Goal: Transaction & Acquisition: Purchase product/service

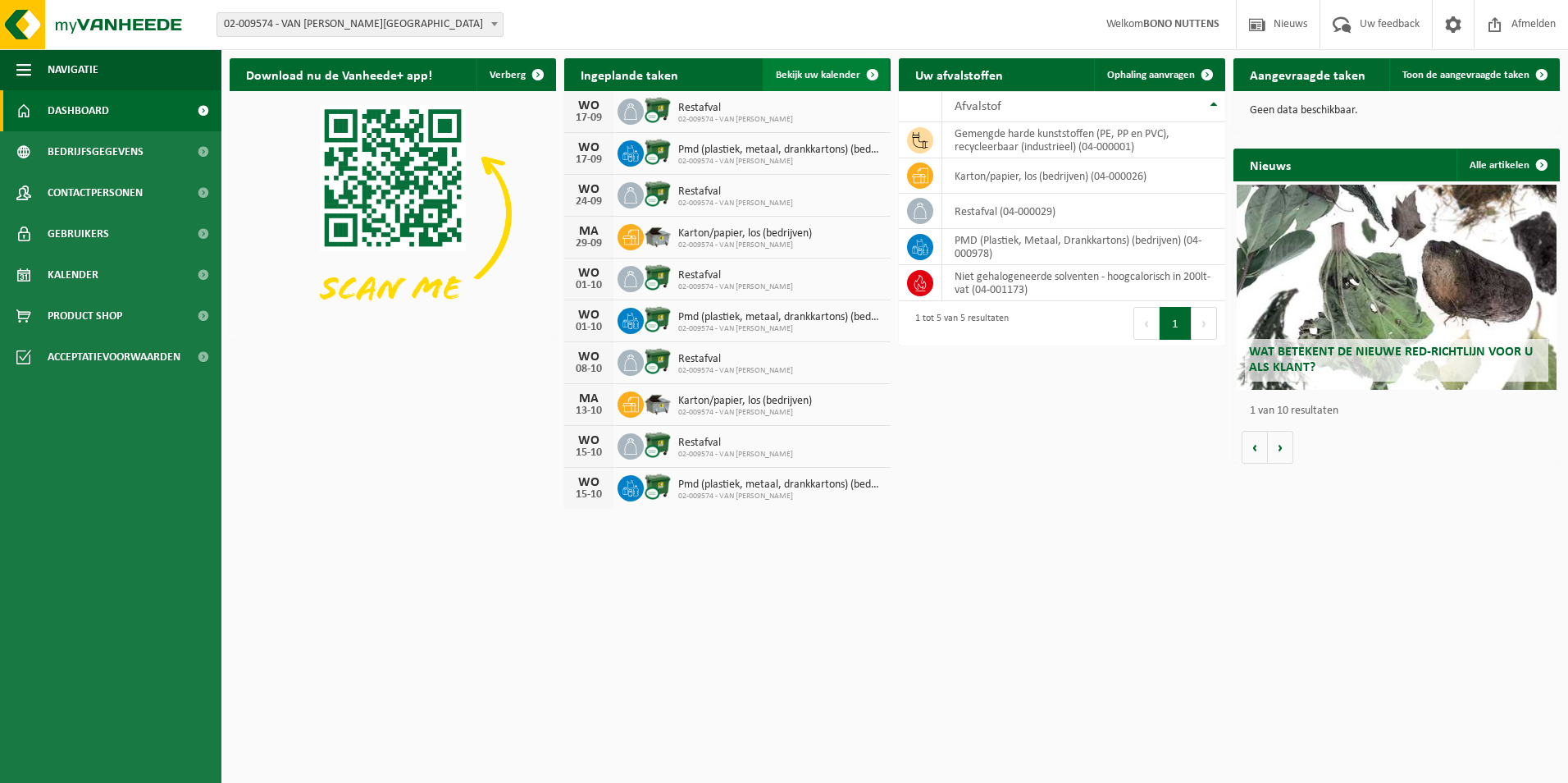
click at [822, 71] on span "Bekijk uw kalender" at bounding box center [819, 75] width 84 height 11
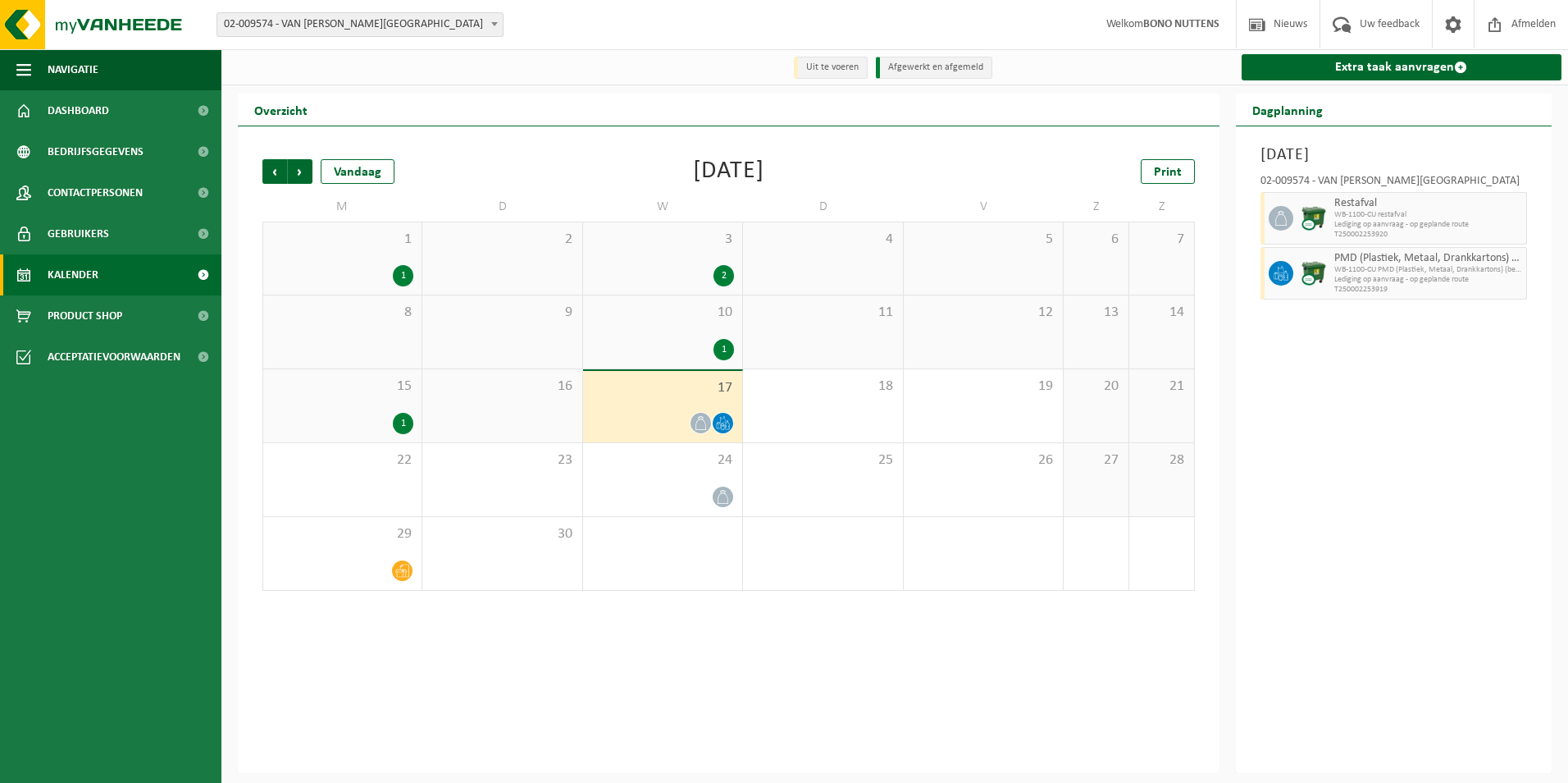
click at [1359, 218] on span "WB-1100-CU restafval" at bounding box center [1429, 215] width 189 height 10
click at [1280, 218] on icon at bounding box center [1281, 218] width 14 height 14
click at [1341, 219] on span "WB-1100-CU restafval" at bounding box center [1429, 215] width 189 height 10
click at [720, 472] on div "24" at bounding box center [663, 480] width 159 height 73
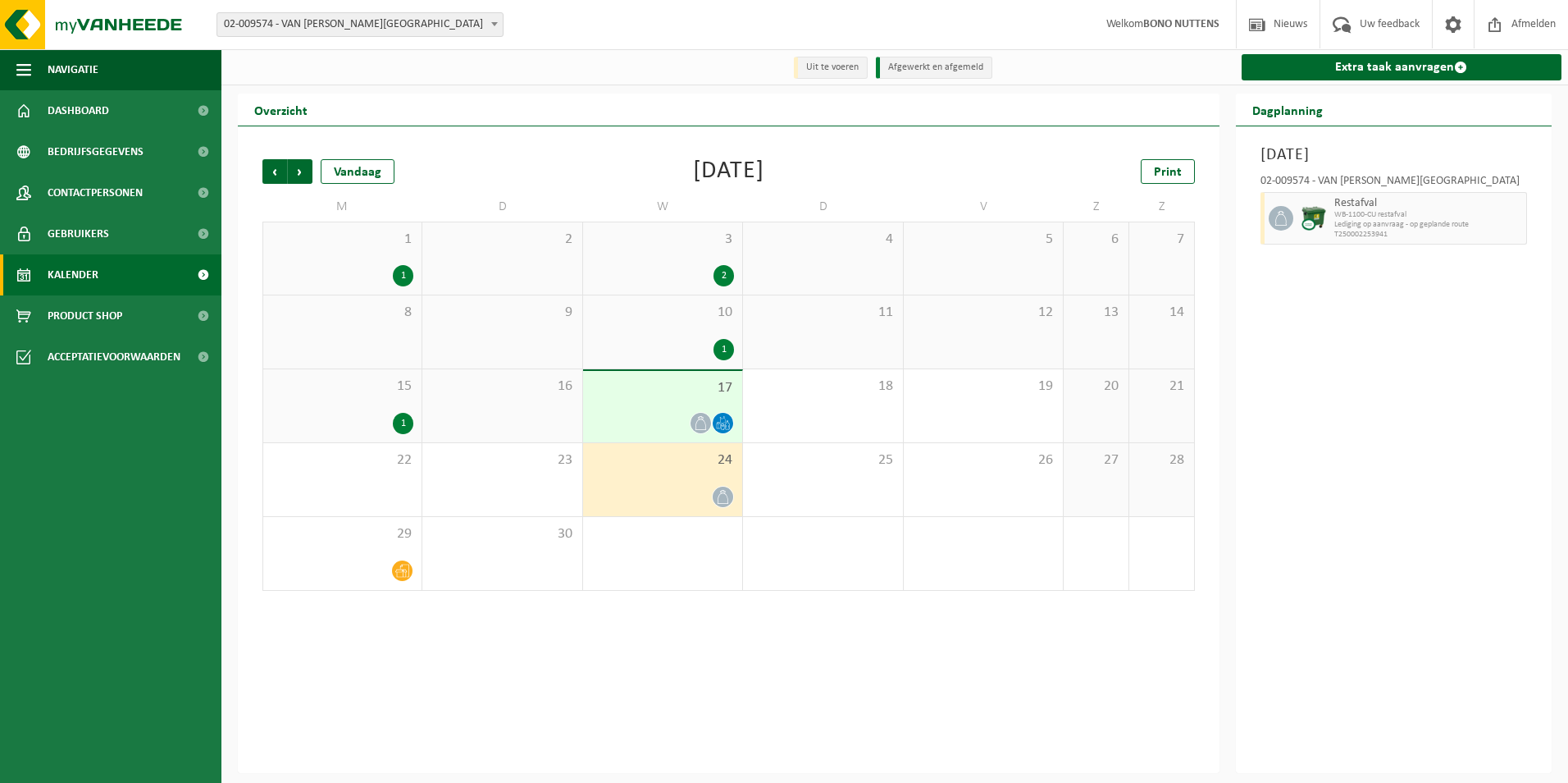
click at [681, 389] on span "17" at bounding box center [662, 388] width 143 height 18
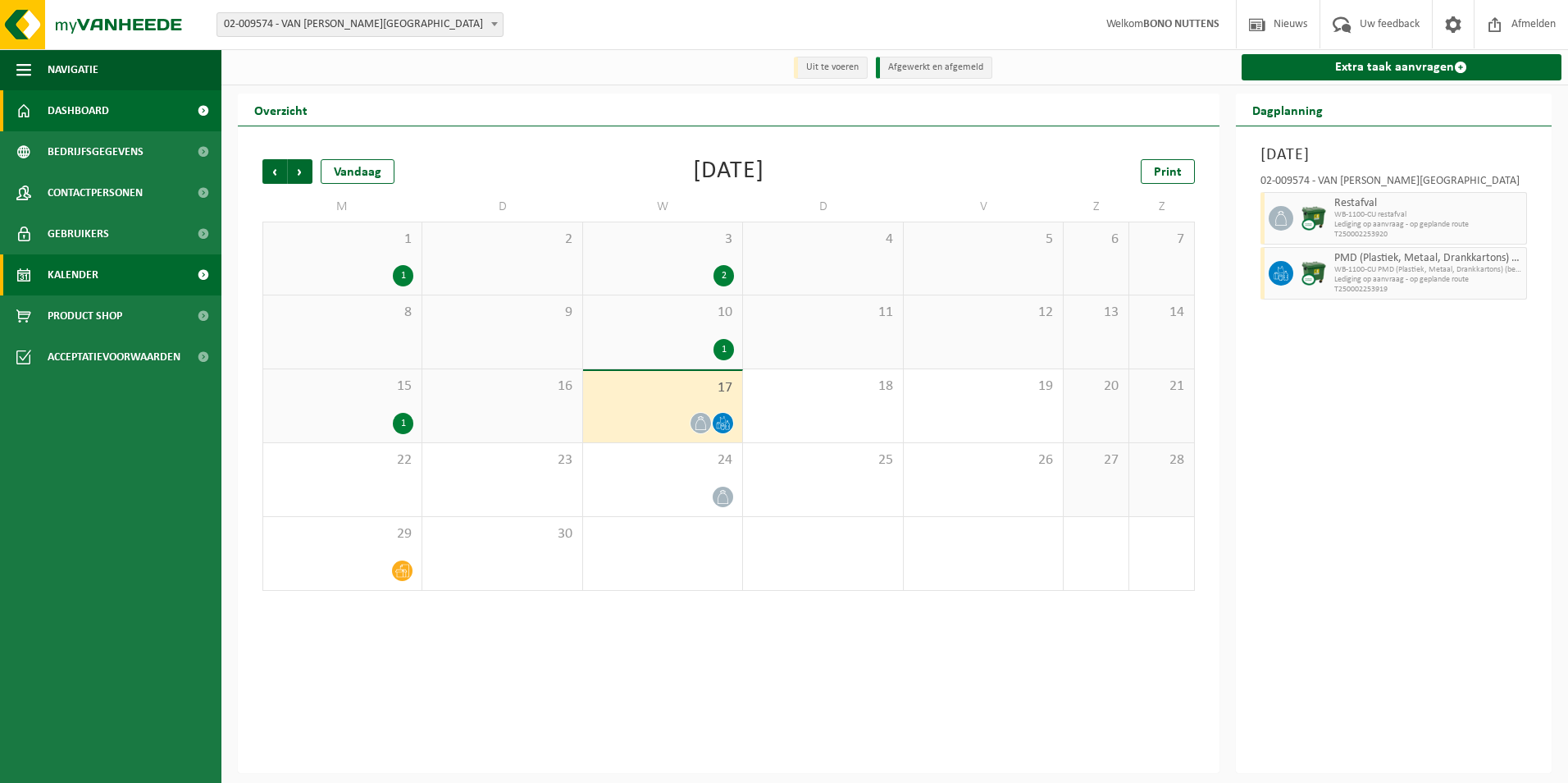
click at [93, 112] on span "Dashboard" at bounding box center [79, 110] width 61 height 41
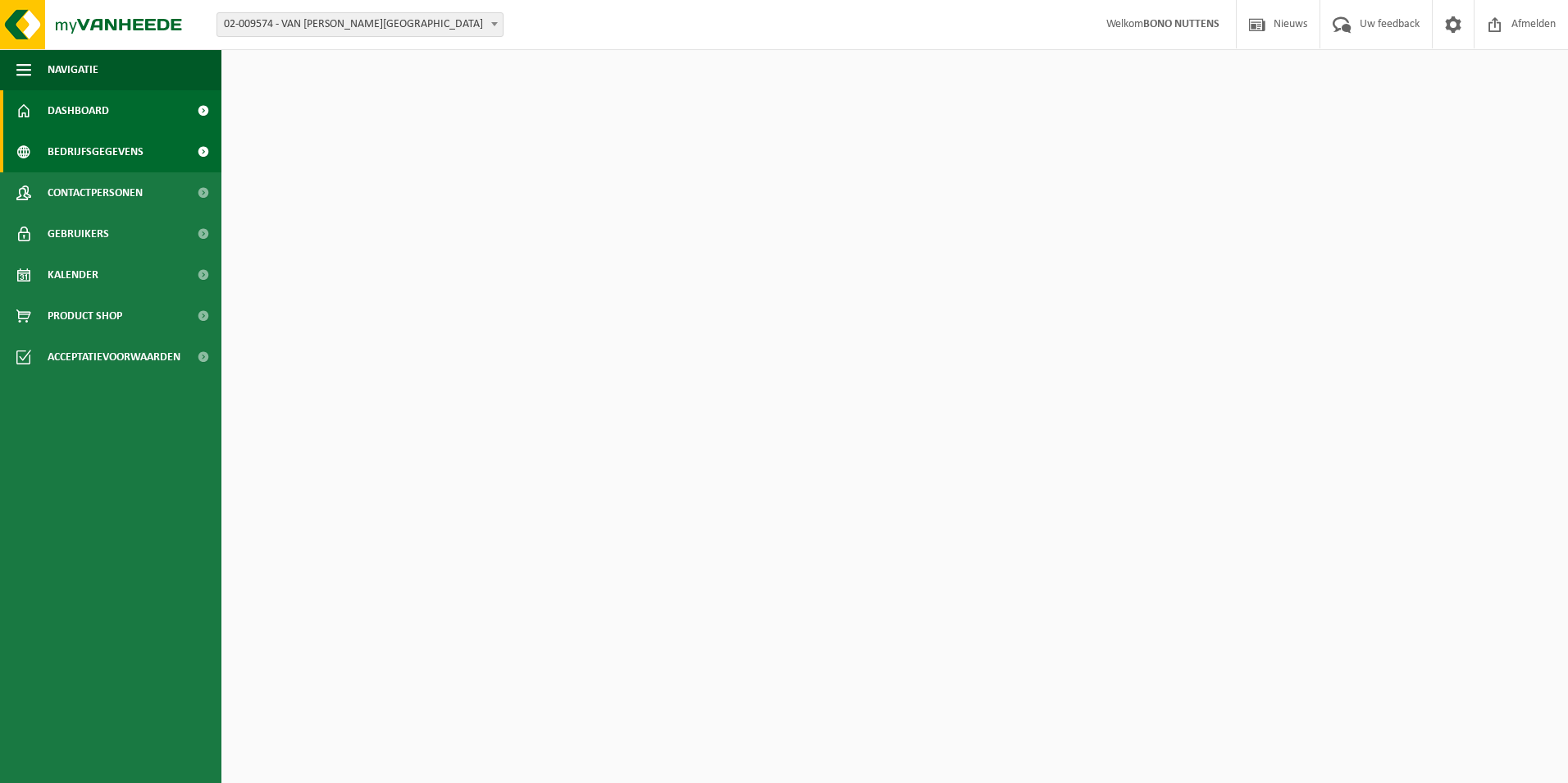
click at [105, 150] on span "Bedrijfsgegevens" at bounding box center [96, 152] width 96 height 41
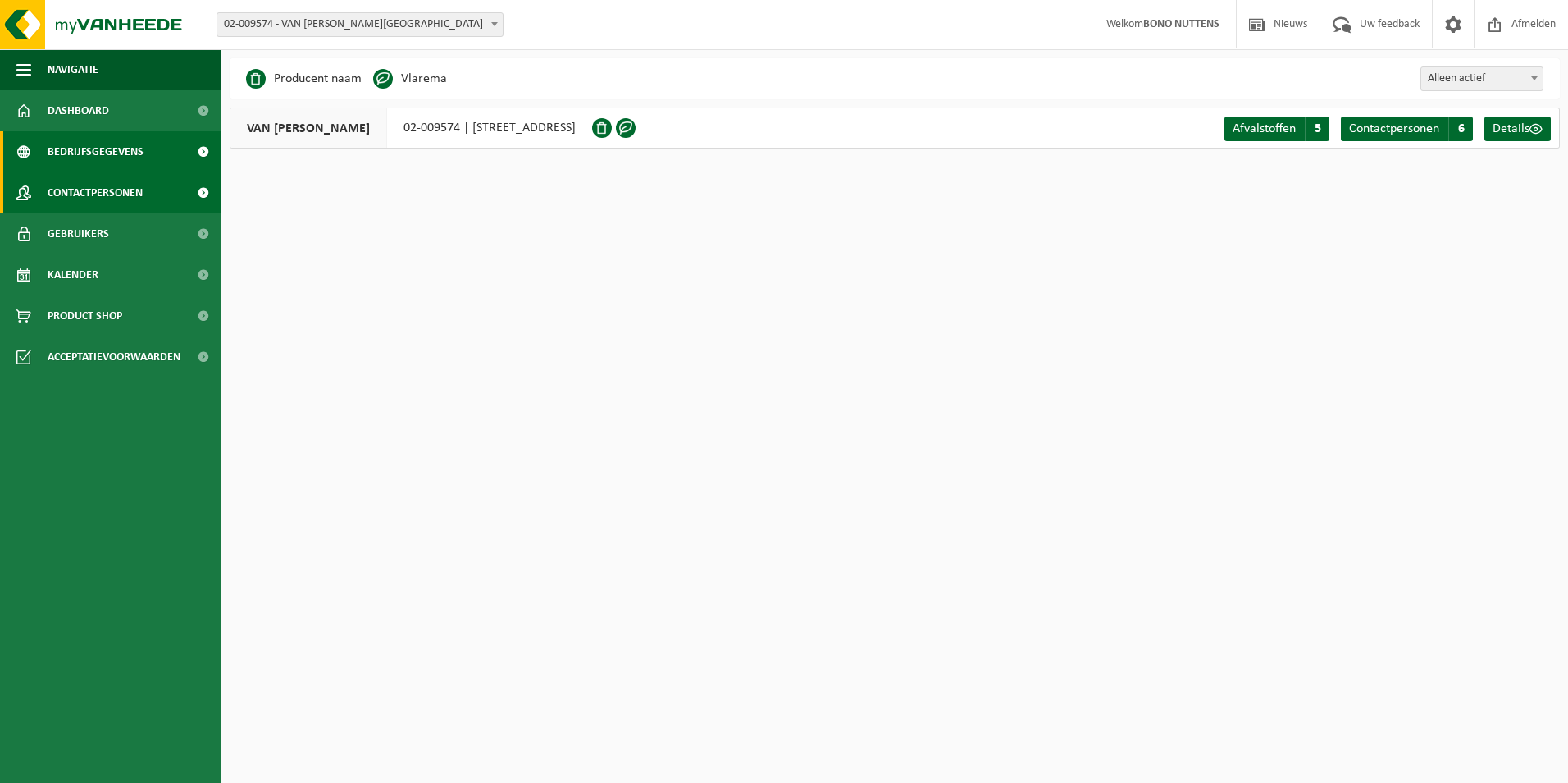
click at [116, 202] on span "Contactpersonen" at bounding box center [95, 193] width 95 height 41
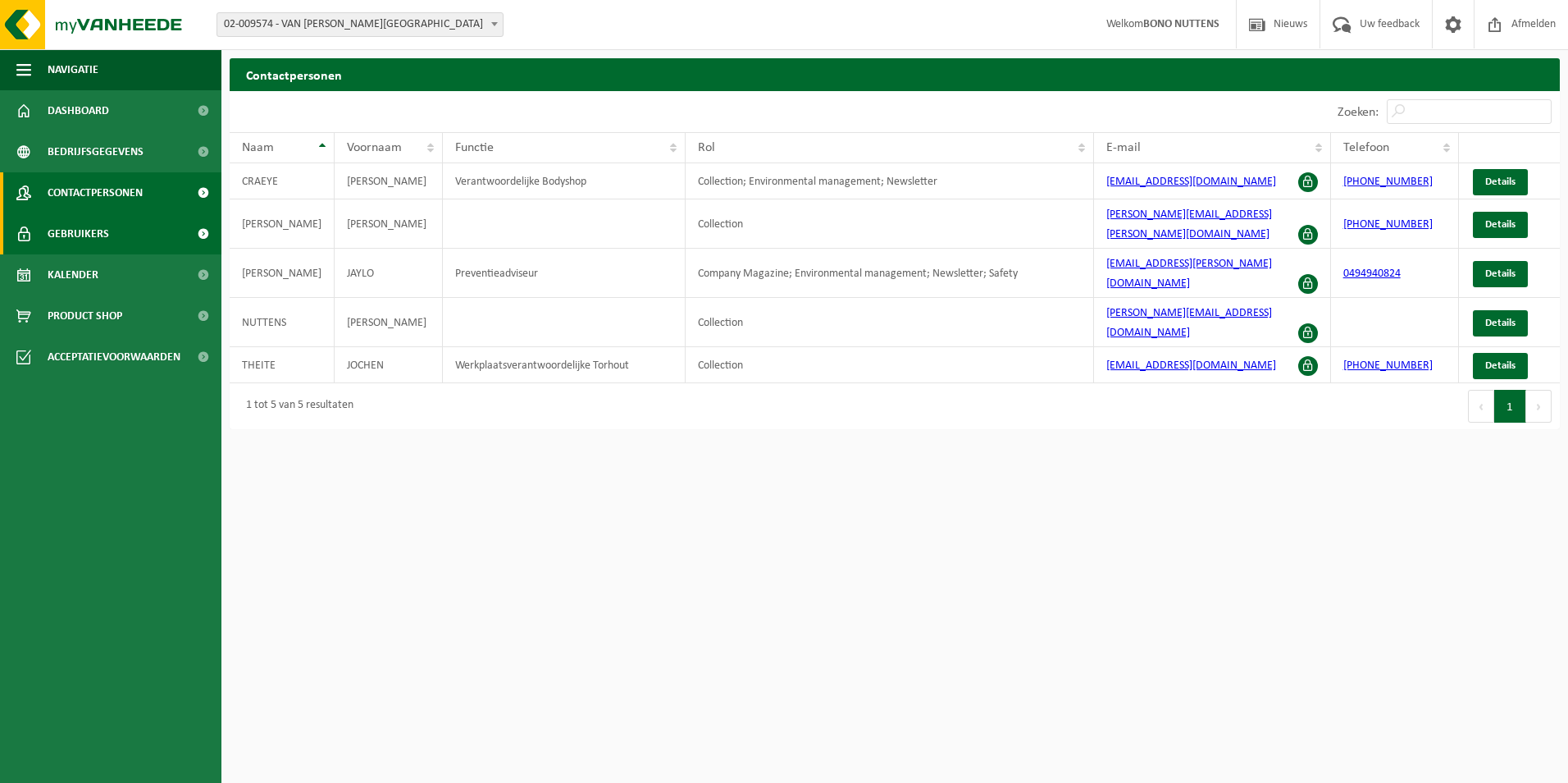
click at [116, 232] on link "Gebruikers" at bounding box center [110, 233] width 222 height 41
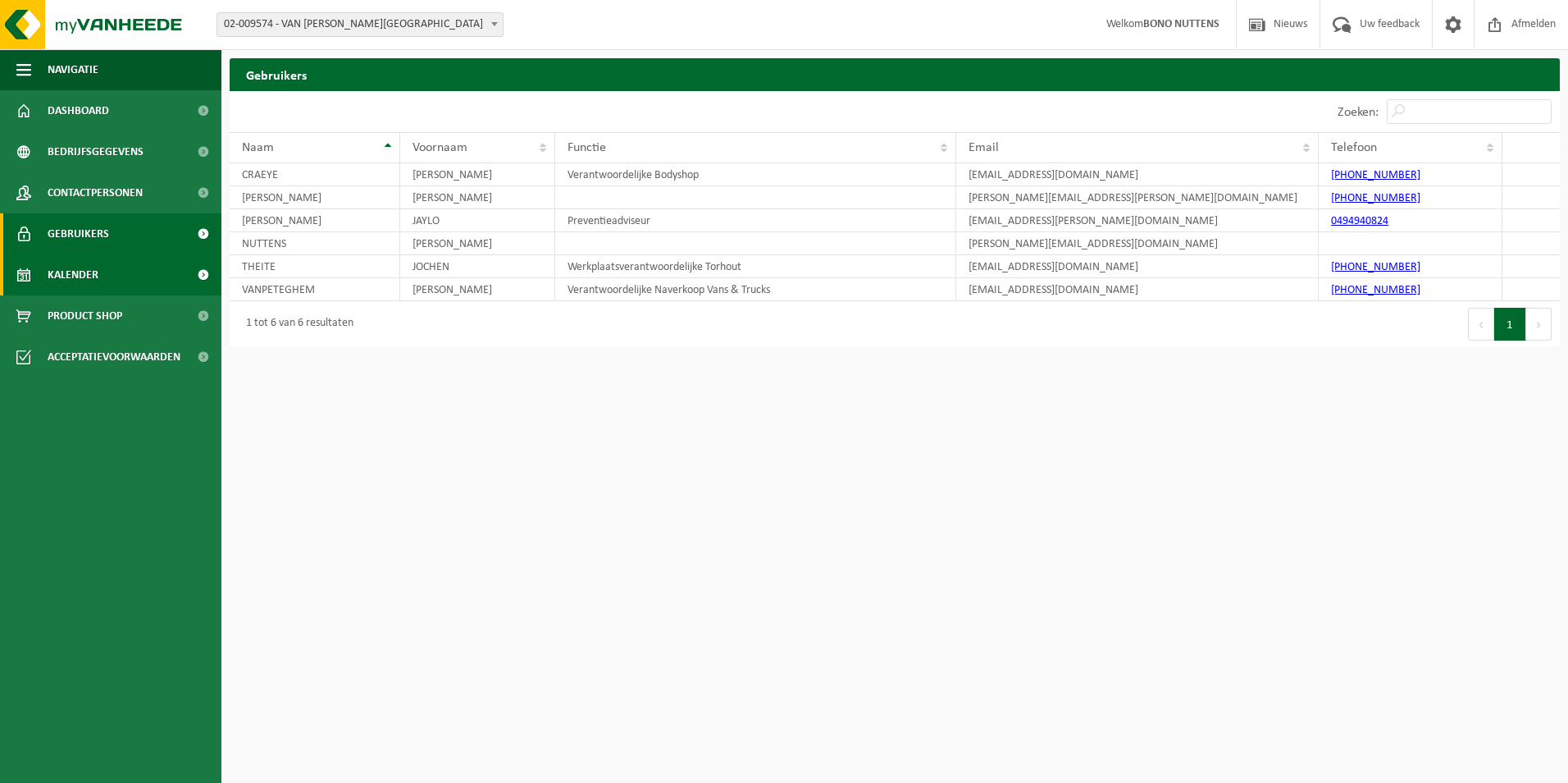
click at [119, 263] on link "Kalender" at bounding box center [110, 274] width 222 height 41
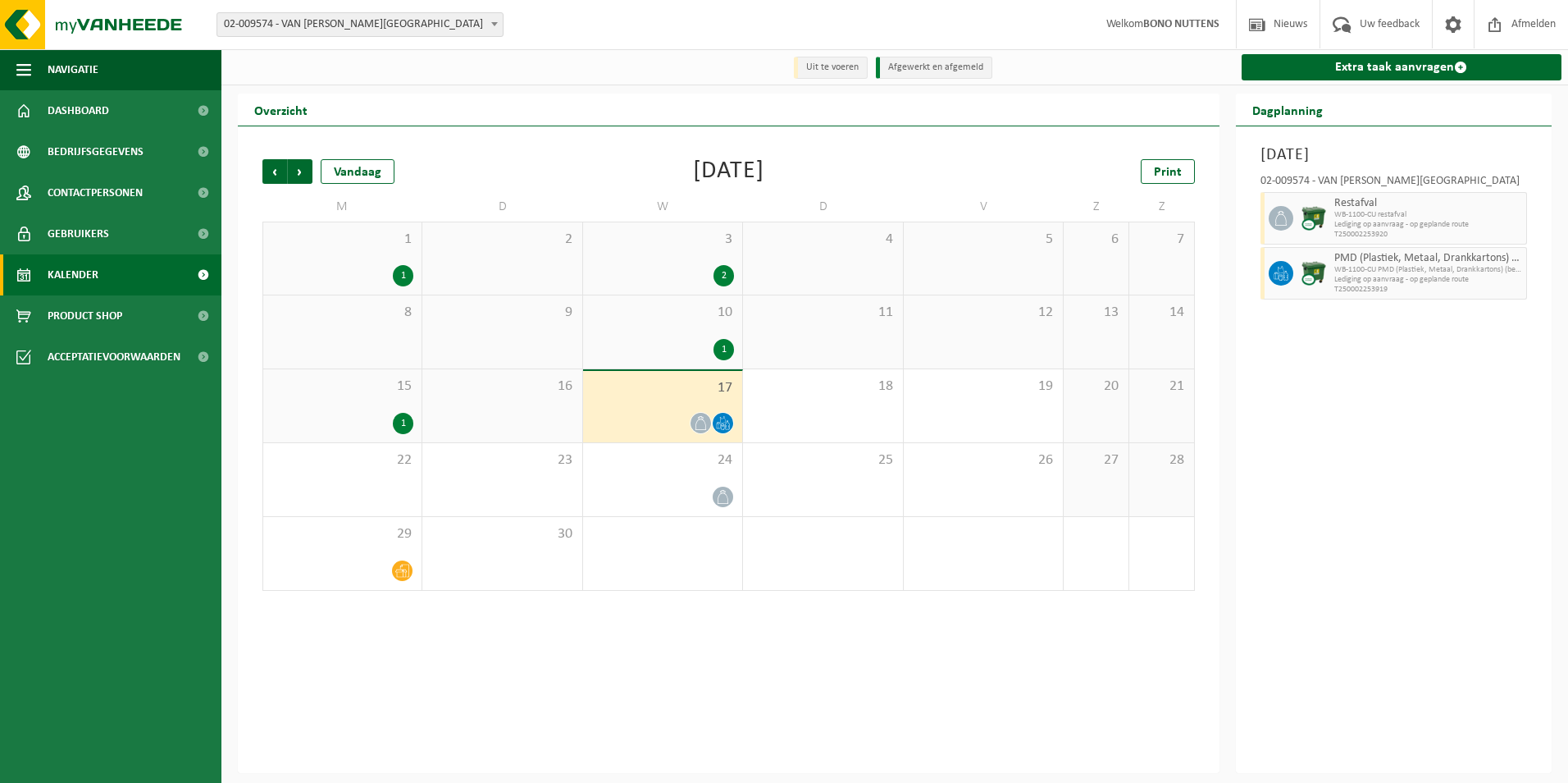
click at [119, 286] on link "Kalender" at bounding box center [110, 274] width 222 height 41
click at [1151, 28] on strong "BONO NUTTENS" at bounding box center [1181, 24] width 76 height 12
click at [82, 62] on span "Navigatie" at bounding box center [73, 69] width 51 height 41
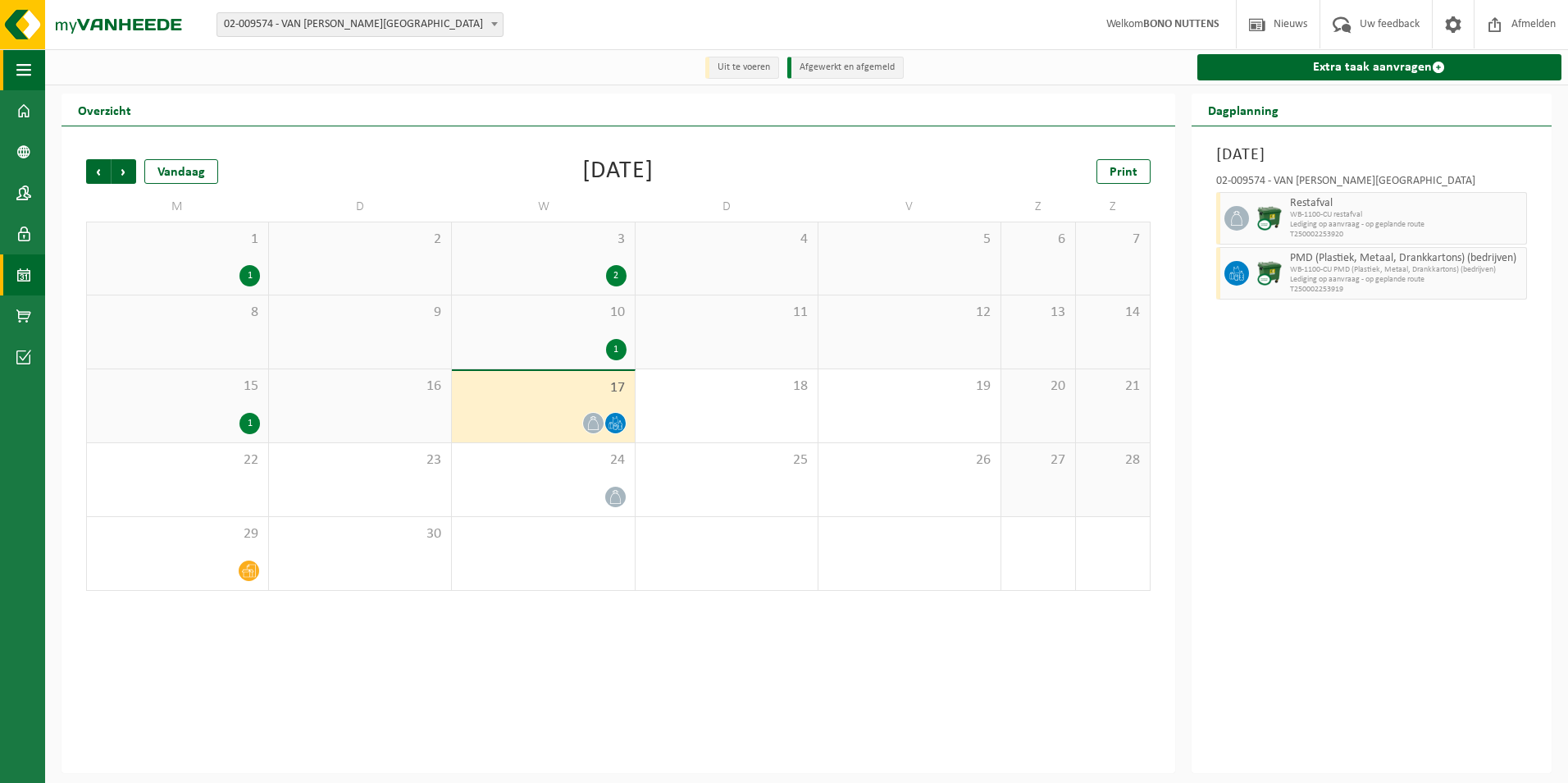
click at [15, 70] on button "Navigatie" at bounding box center [22, 69] width 45 height 41
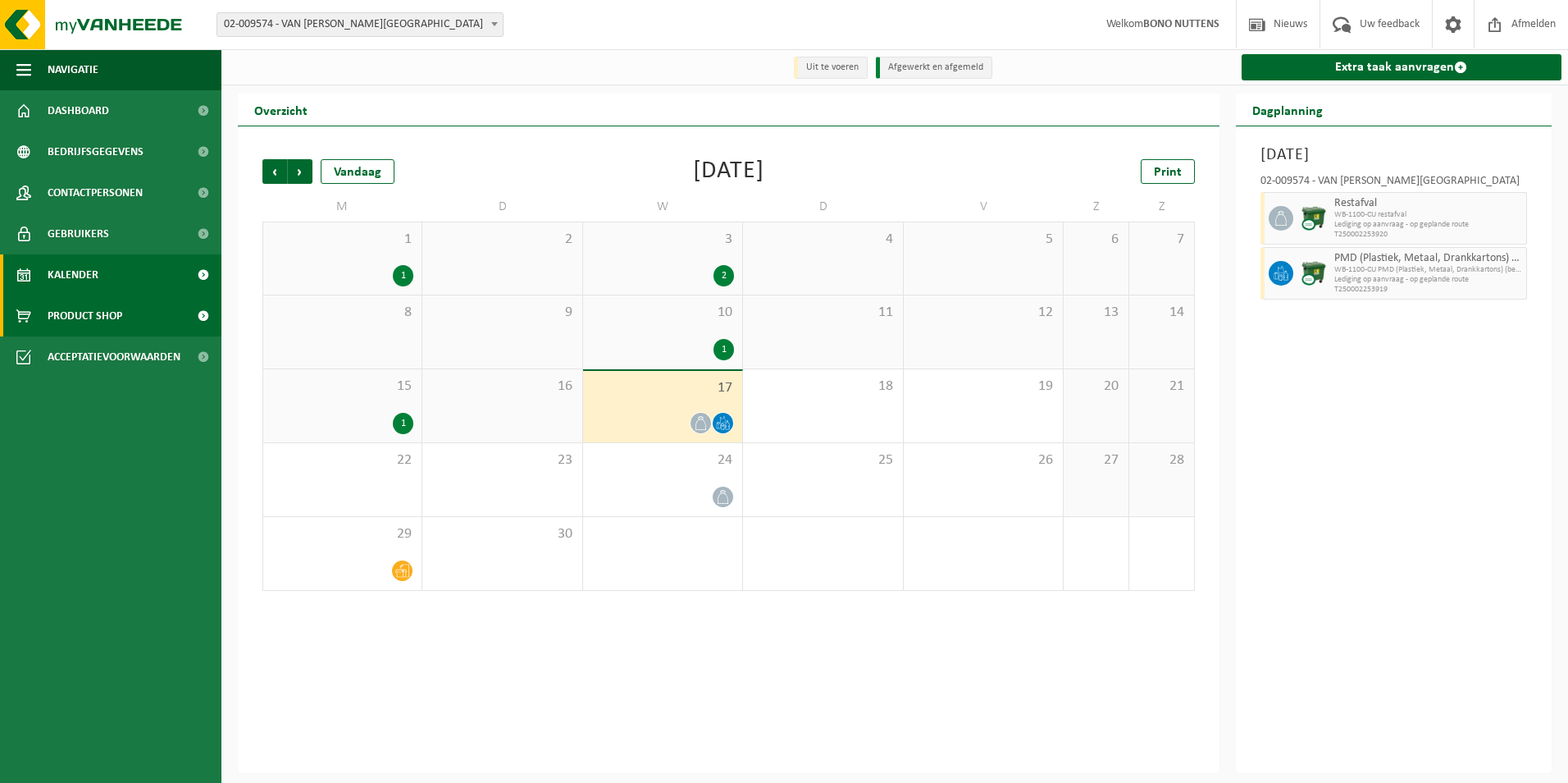
click at [103, 326] on span "Product Shop" at bounding box center [85, 316] width 75 height 41
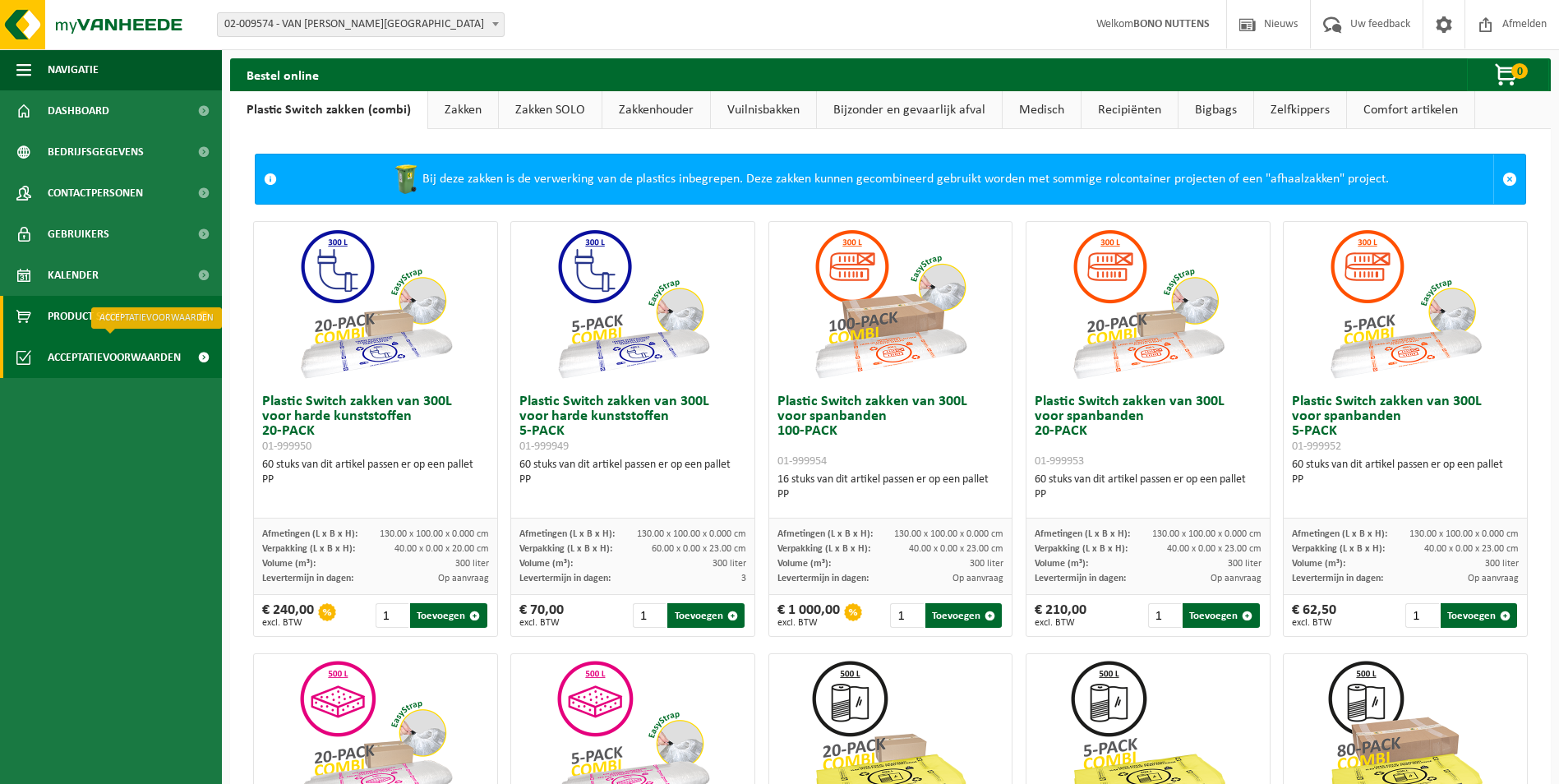
click at [71, 361] on span "Acceptatievoorwaarden" at bounding box center [114, 356] width 133 height 41
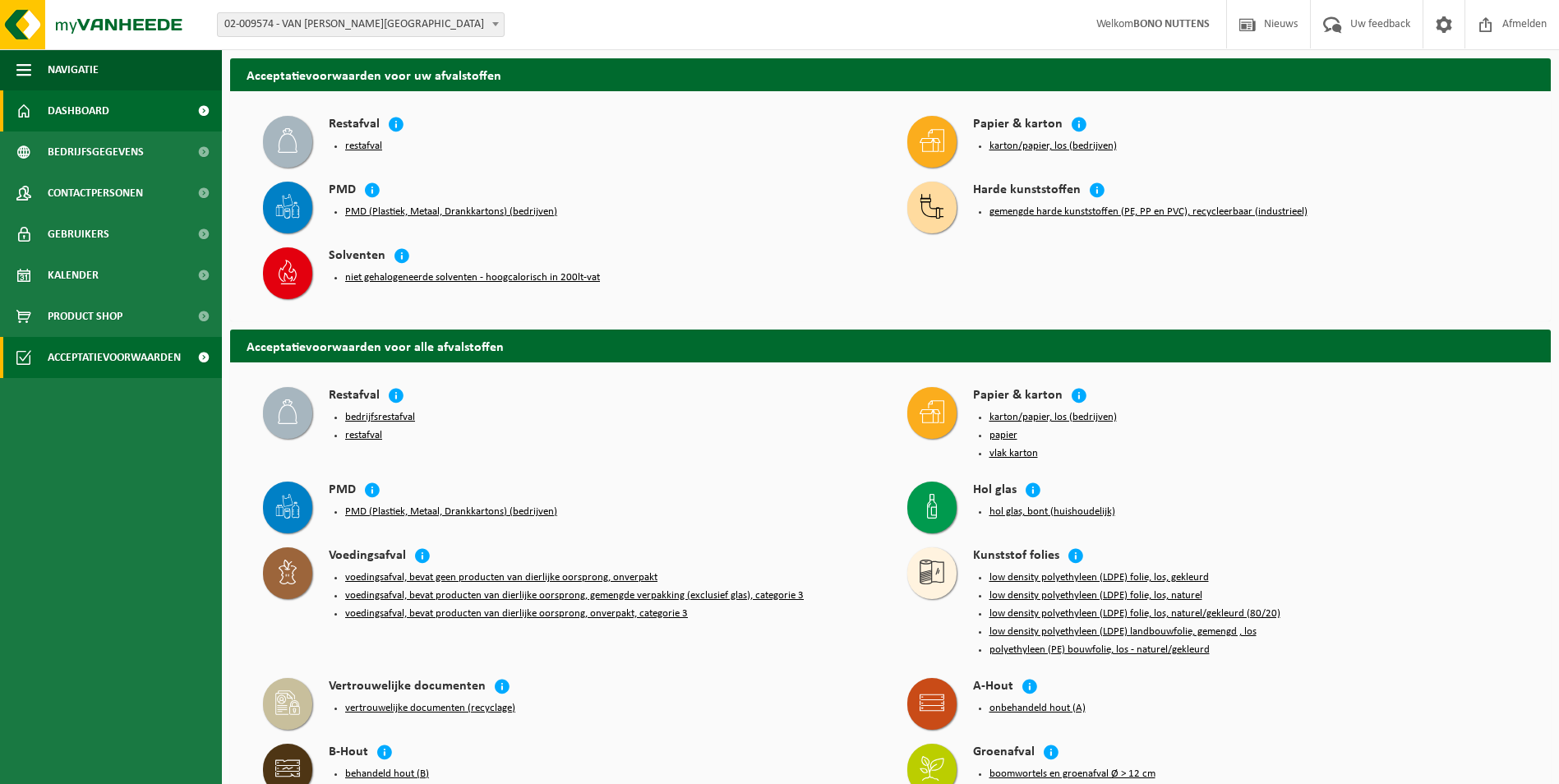
click at [105, 112] on span "Dashboard" at bounding box center [79, 110] width 62 height 41
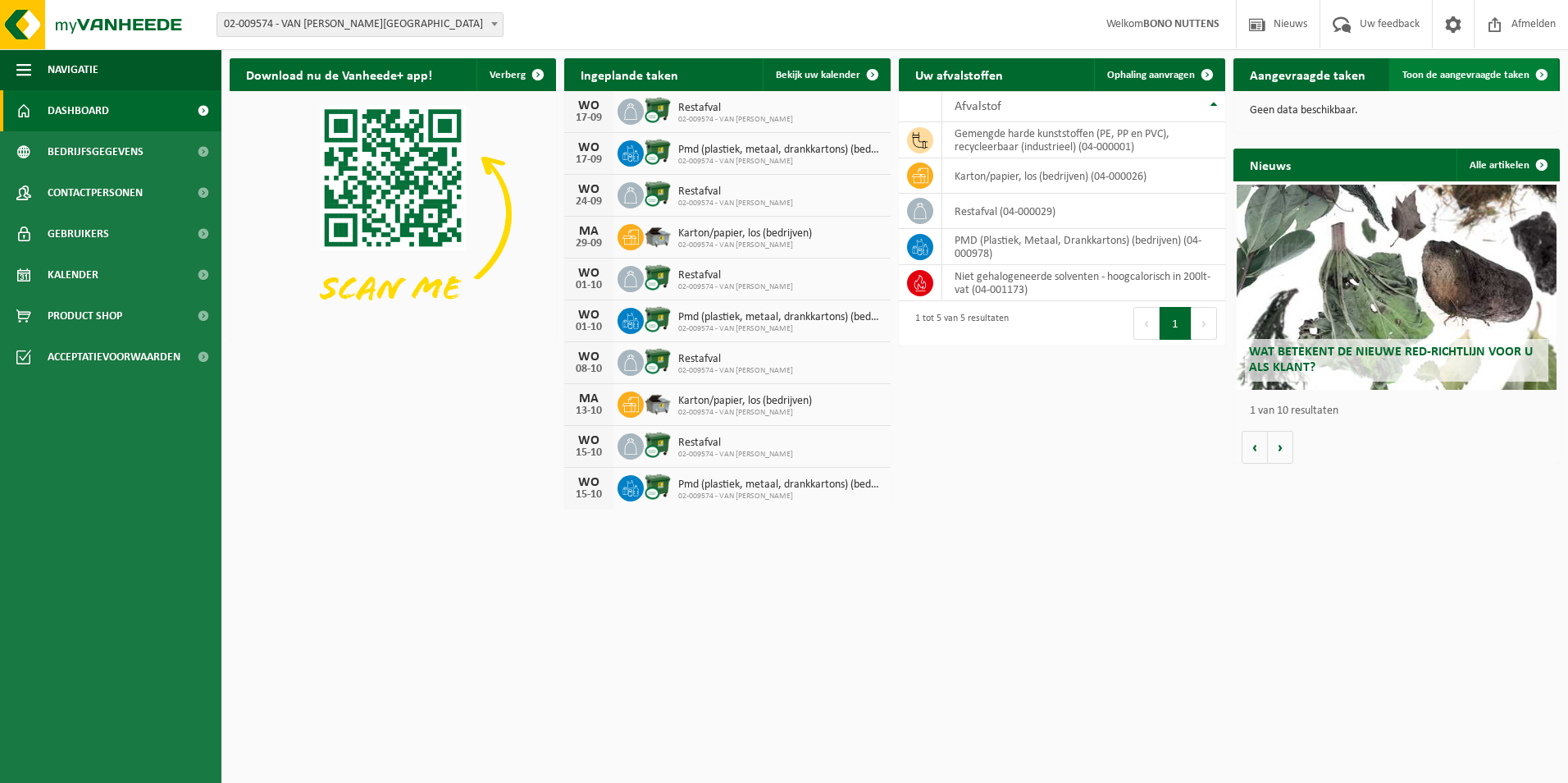
click at [1502, 70] on span "Toon de aangevraagde taken" at bounding box center [1466, 75] width 127 height 11
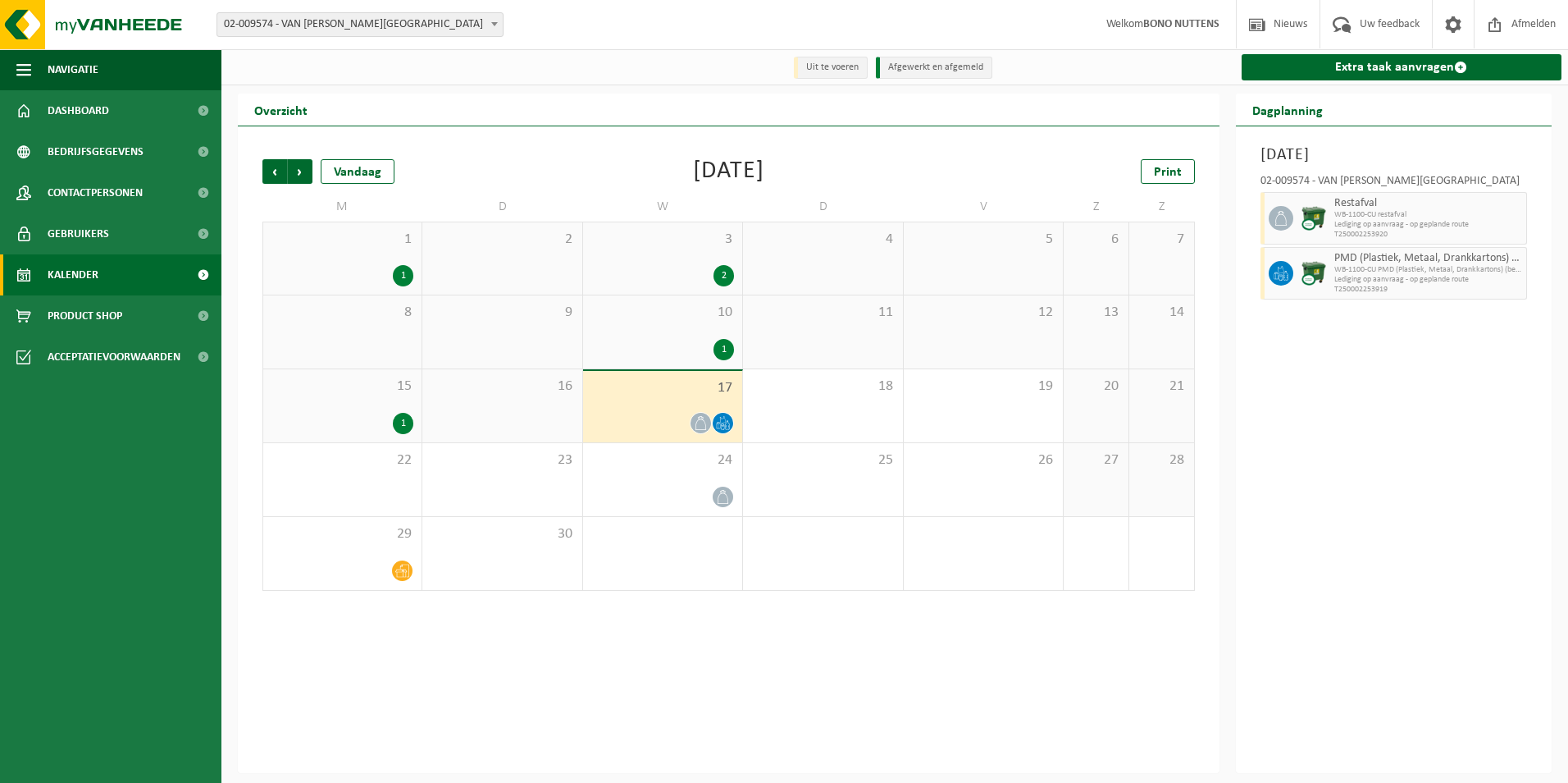
drag, startPoint x: 820, startPoint y: 82, endPoint x: 821, endPoint y: 69, distance: 13.0
click at [820, 79] on ul "Uit te voeren Afgewerkt en afgemeld" at bounding box center [895, 66] width 211 height 26
click at [821, 69] on li "Uit te voeren" at bounding box center [830, 67] width 74 height 22
click at [906, 70] on li "Afgewerkt en afgemeld" at bounding box center [934, 67] width 116 height 22
click at [280, 181] on span "Vorige" at bounding box center [275, 172] width 25 height 25
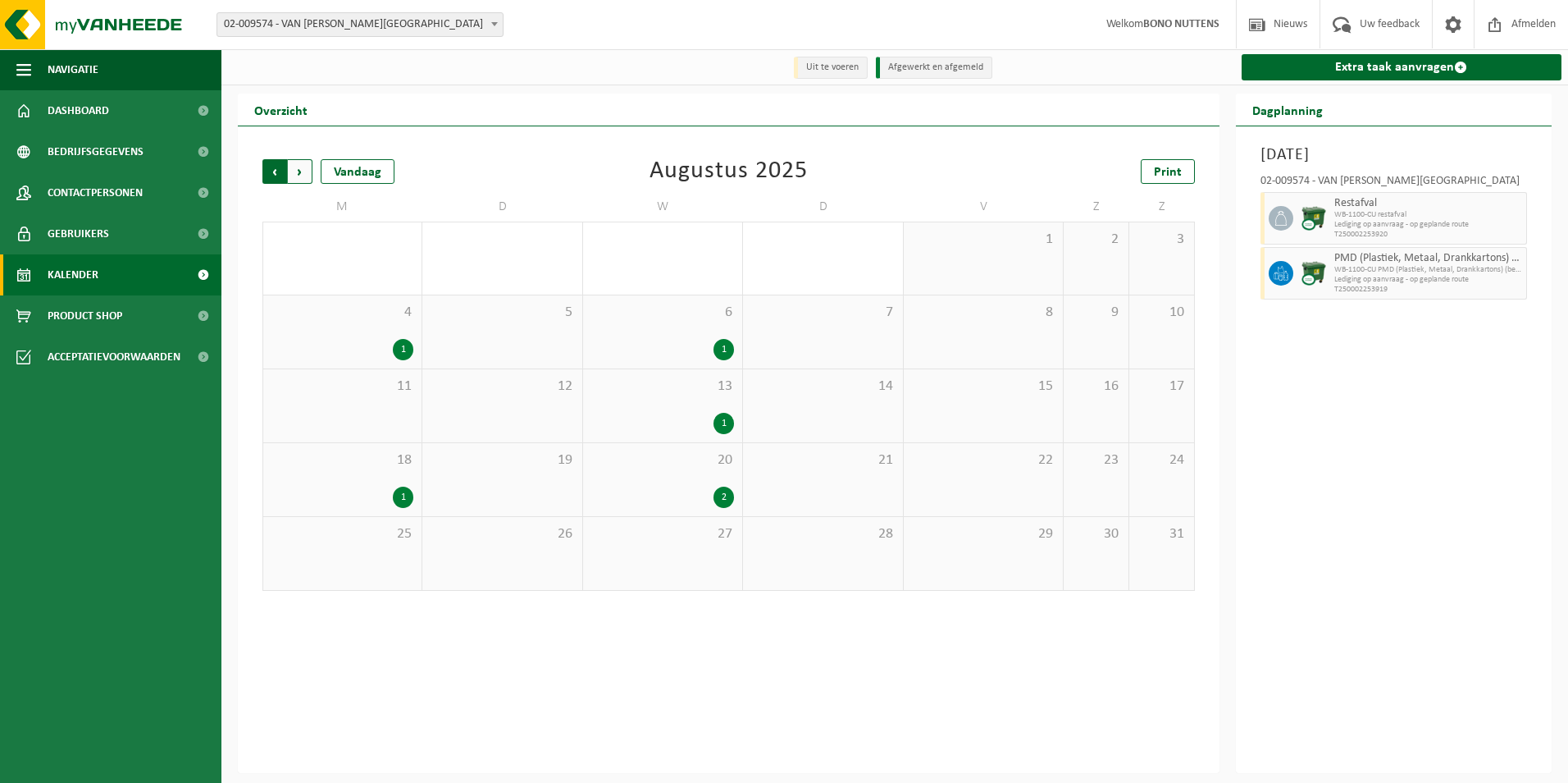
click at [307, 175] on span "Volgende" at bounding box center [300, 172] width 25 height 25
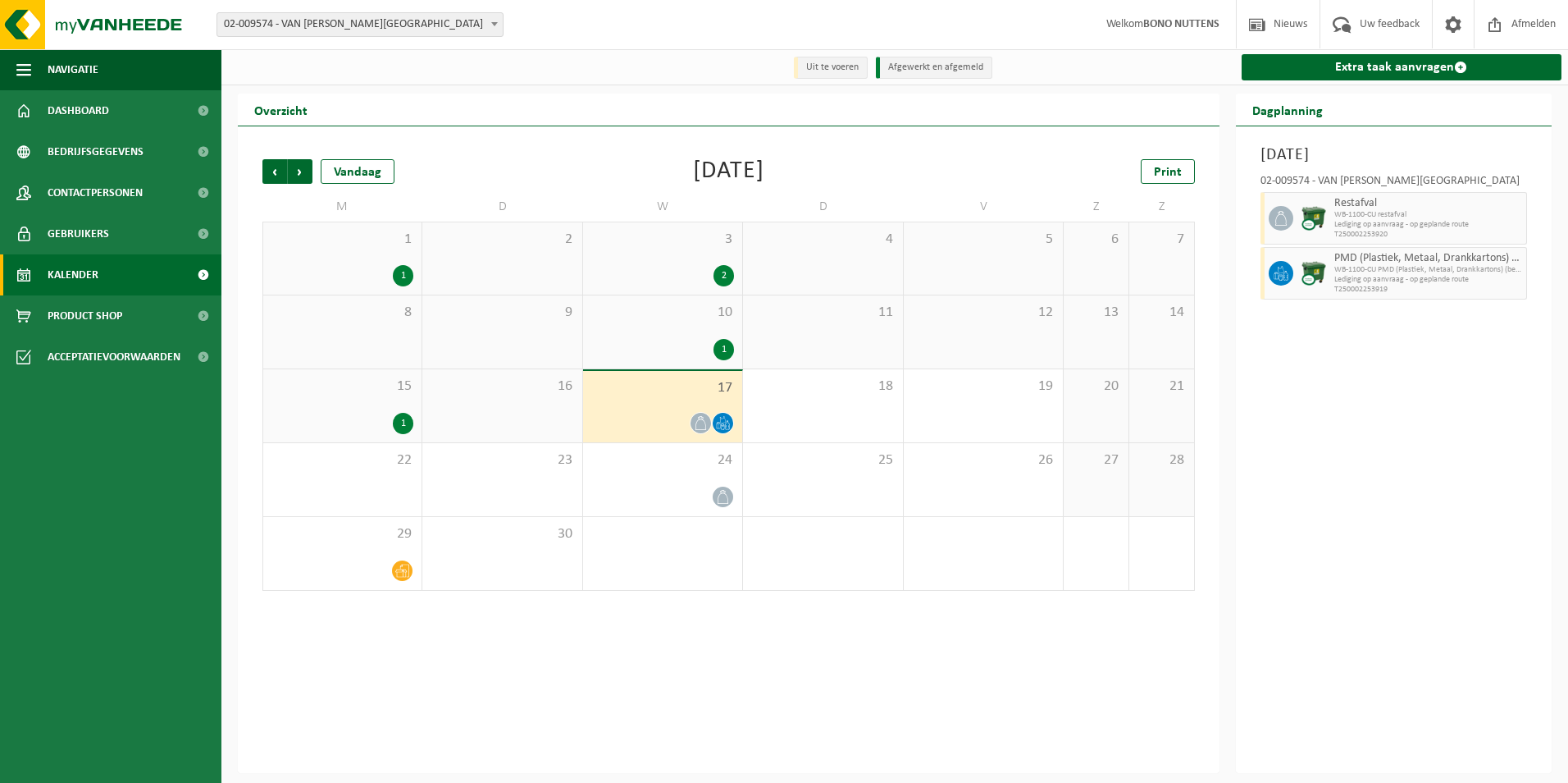
click at [690, 335] on div "10 1" at bounding box center [663, 332] width 159 height 73
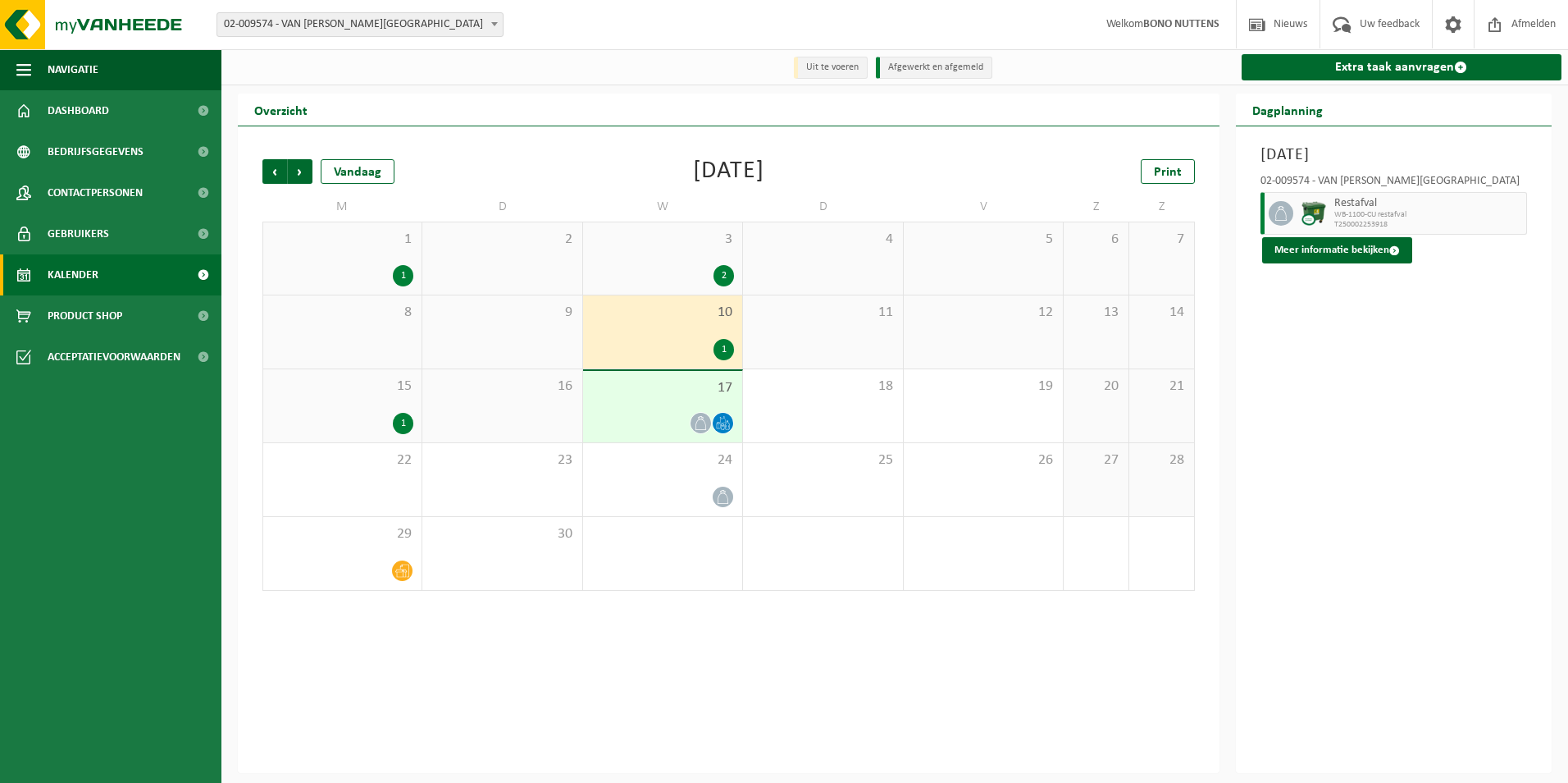
click at [685, 273] on div "2" at bounding box center [662, 275] width 143 height 21
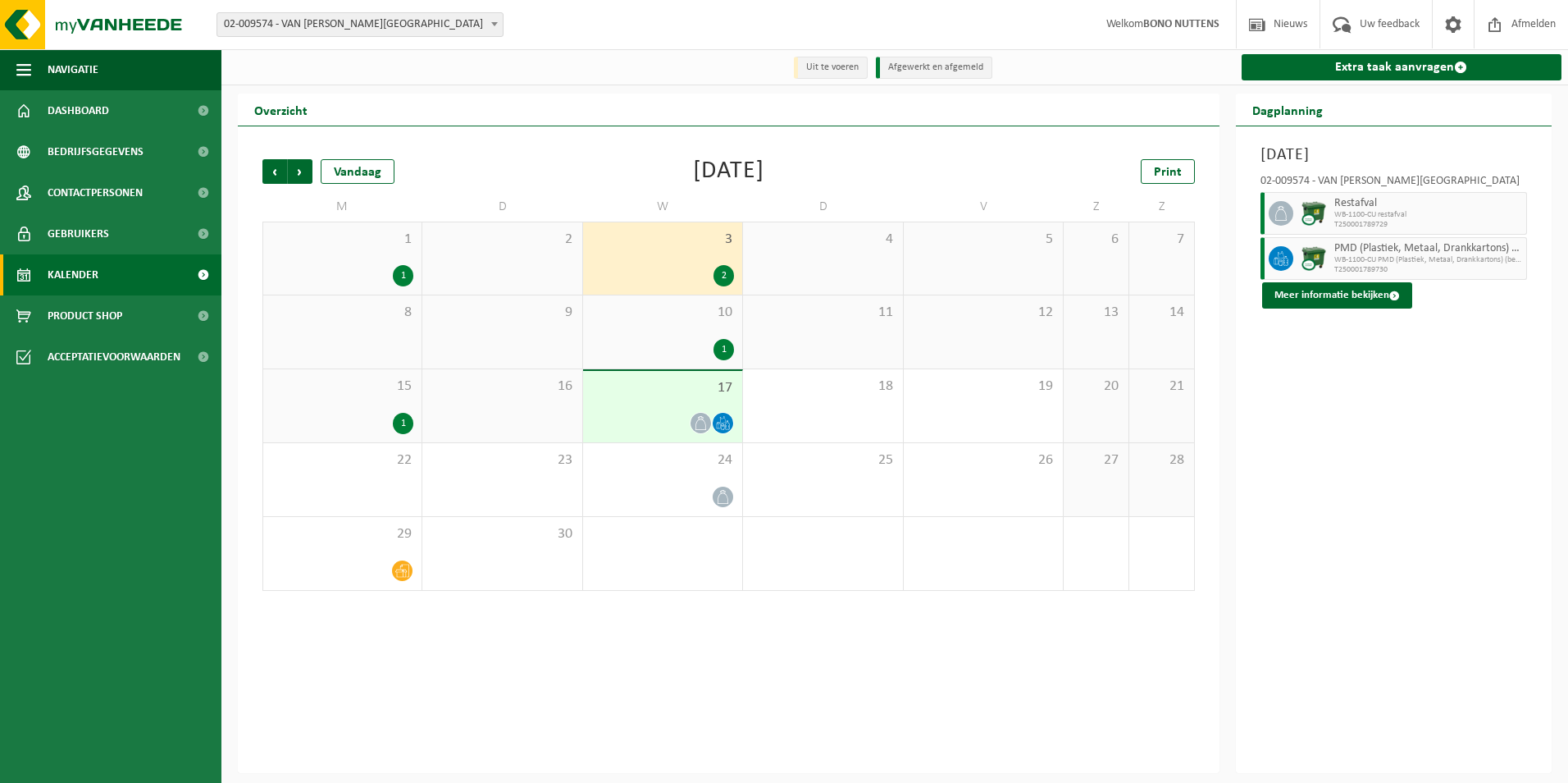
click at [680, 321] on span "10" at bounding box center [662, 312] width 143 height 18
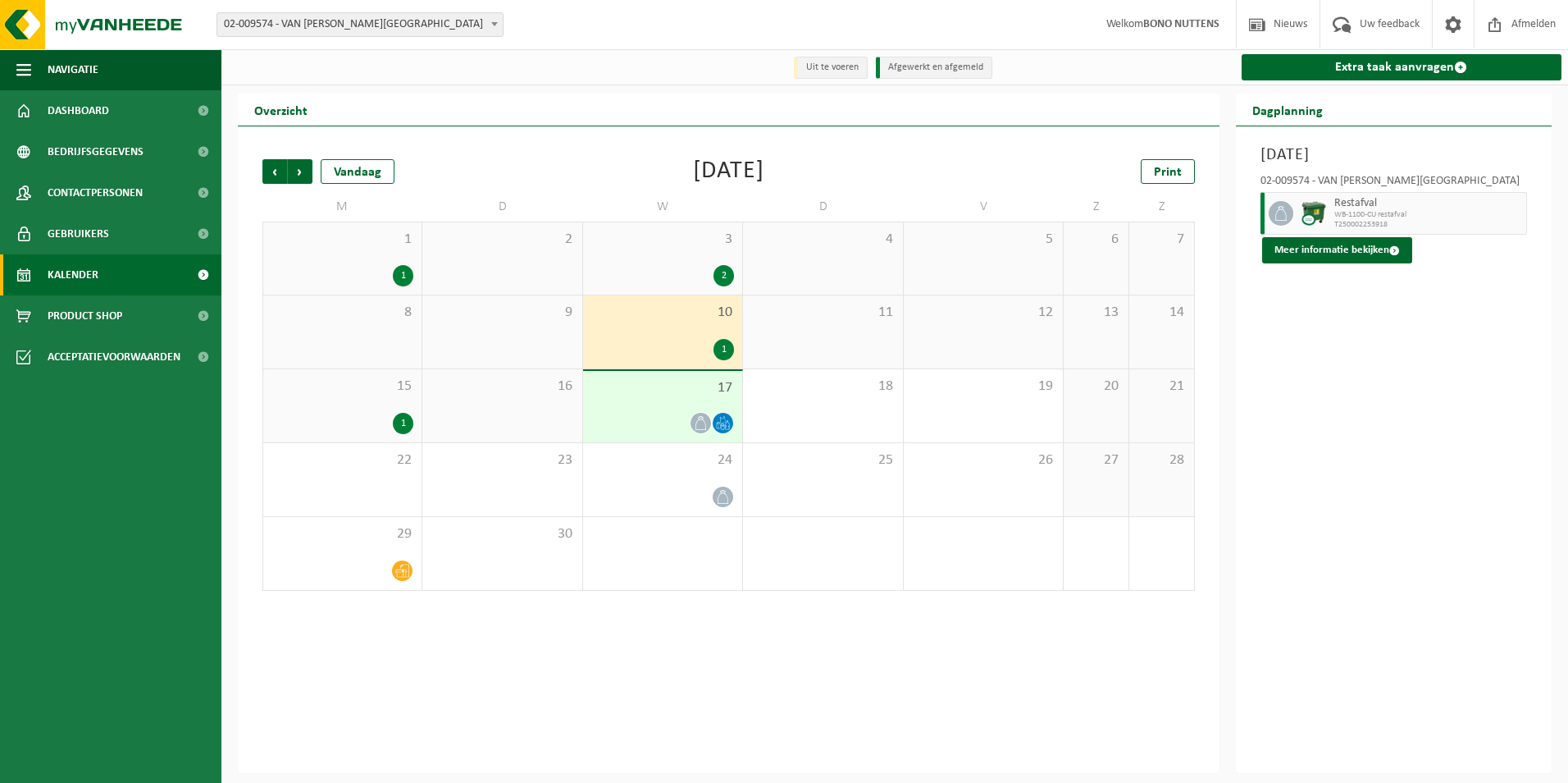
click at [372, 421] on div "1" at bounding box center [343, 423] width 142 height 21
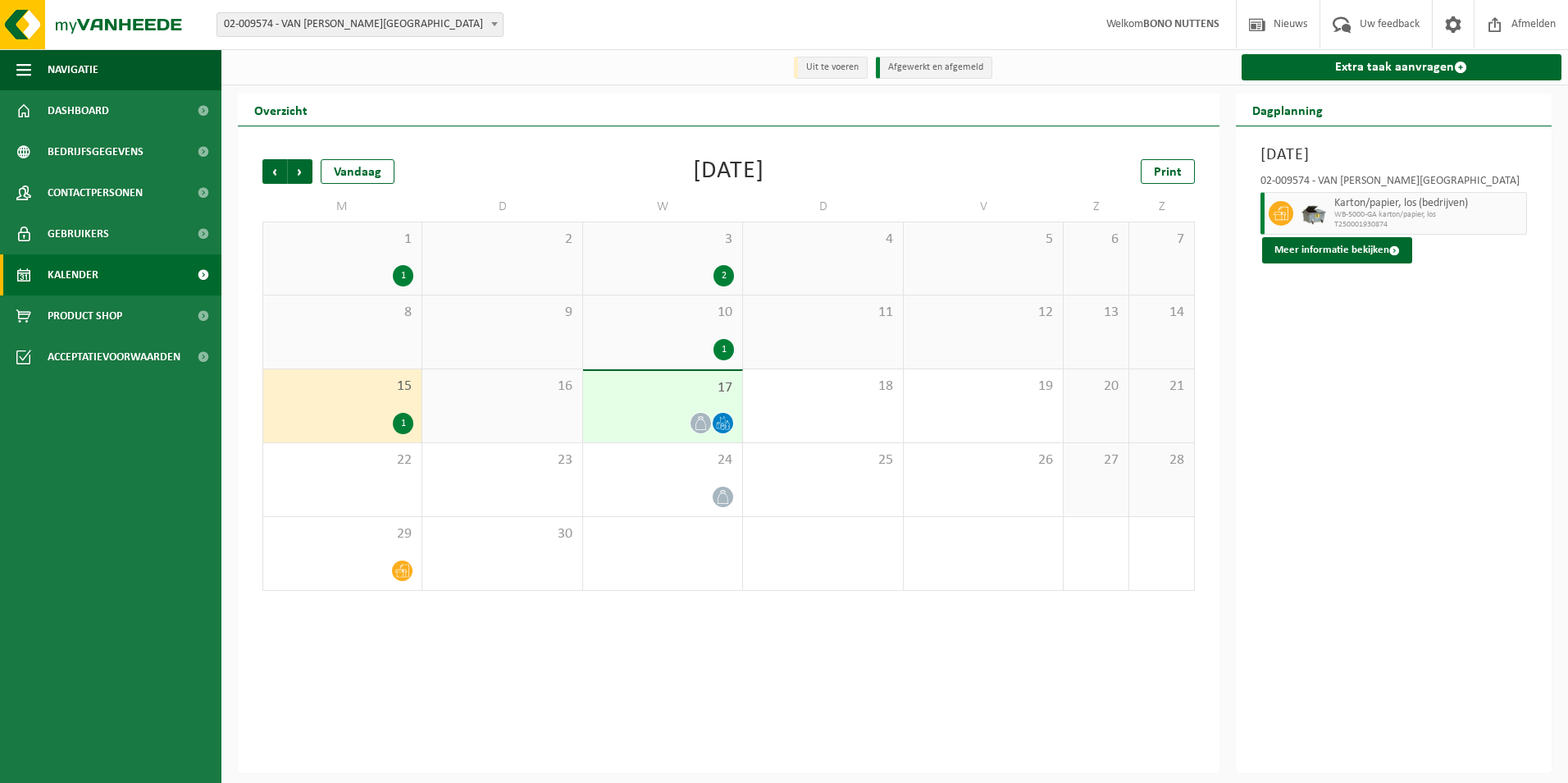
click at [680, 313] on span "10" at bounding box center [662, 312] width 143 height 18
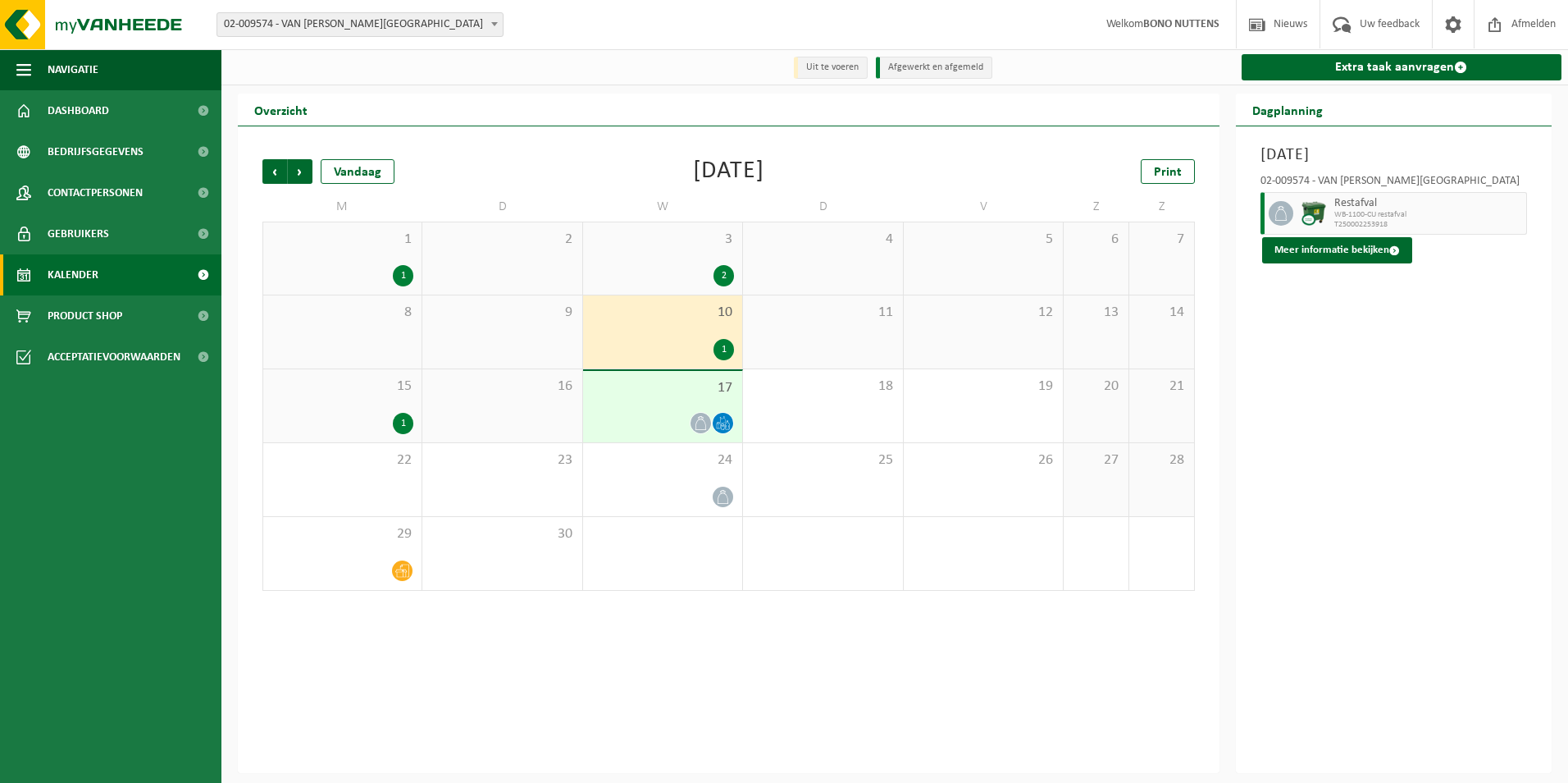
click at [382, 403] on div "15 1" at bounding box center [342, 406] width 158 height 73
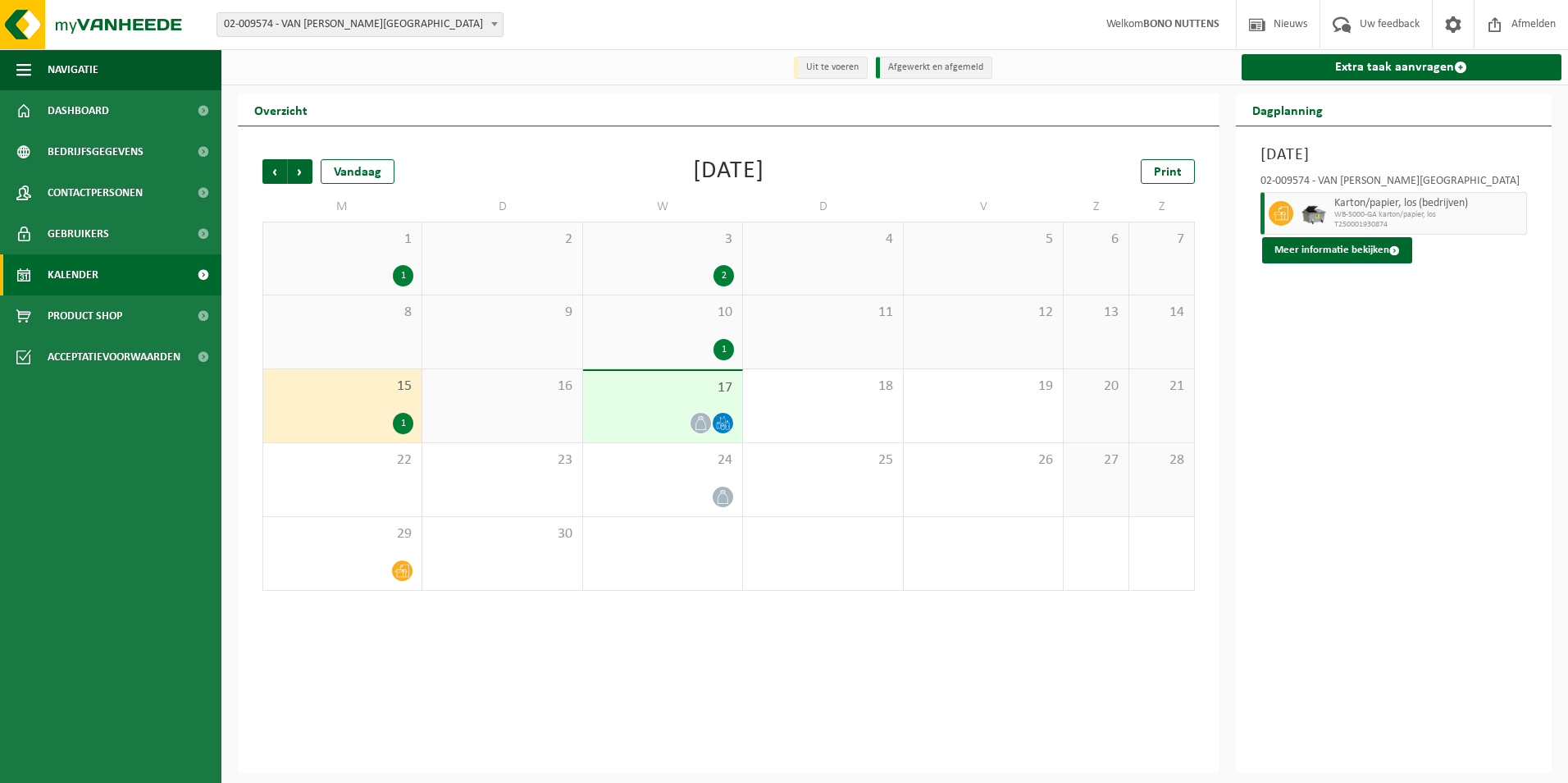
click at [704, 413] on div at bounding box center [701, 422] width 22 height 22
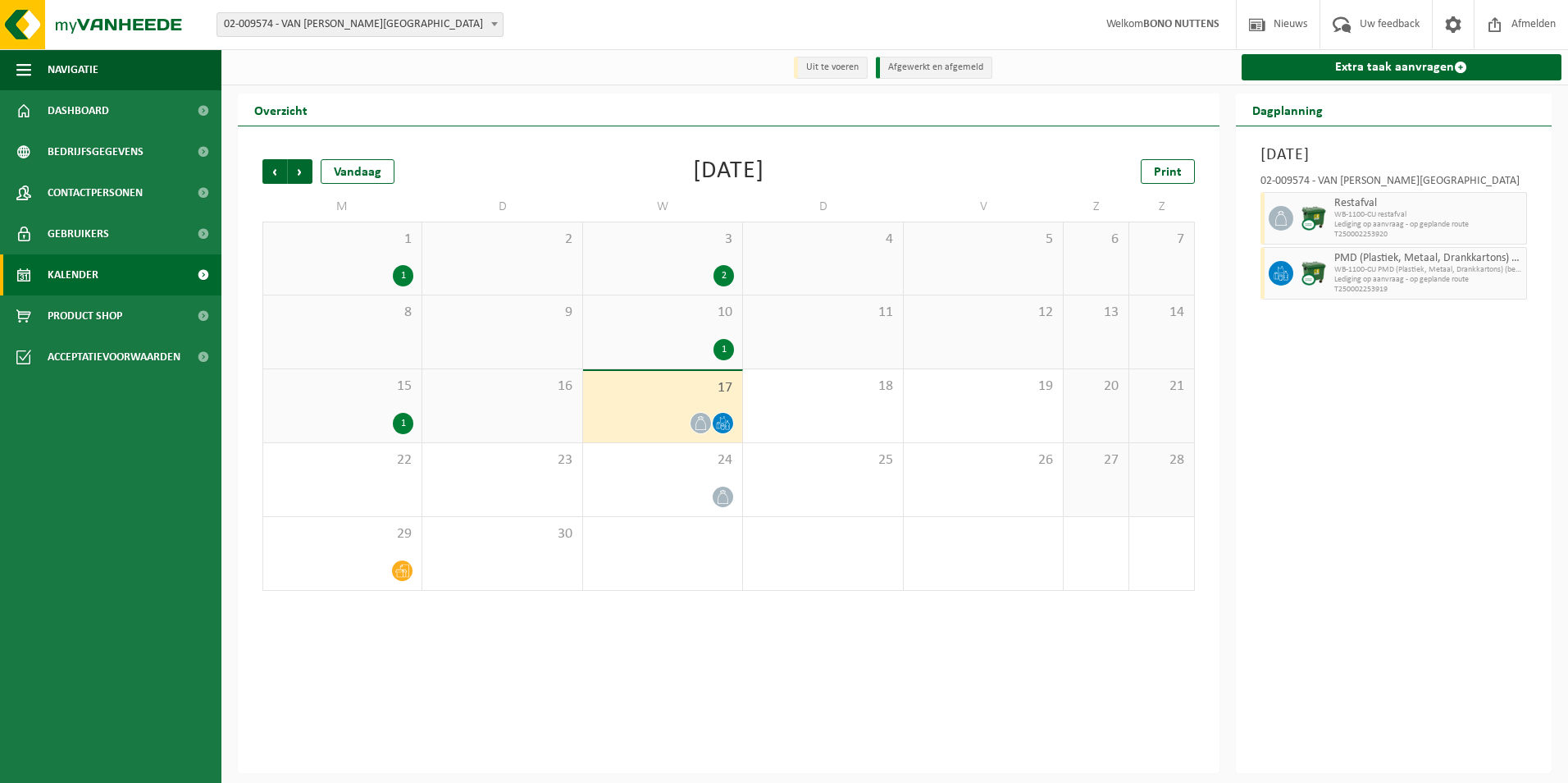
click at [1399, 214] on span "WB-1100-CU restafval" at bounding box center [1429, 215] width 189 height 10
click at [1285, 214] on icon at bounding box center [1281, 218] width 14 height 14
click at [1312, 216] on img at bounding box center [1315, 219] width 25 height 25
click at [1308, 273] on img at bounding box center [1315, 273] width 25 height 25
drag, startPoint x: 1286, startPoint y: 269, endPoint x: 1336, endPoint y: 240, distance: 57.8
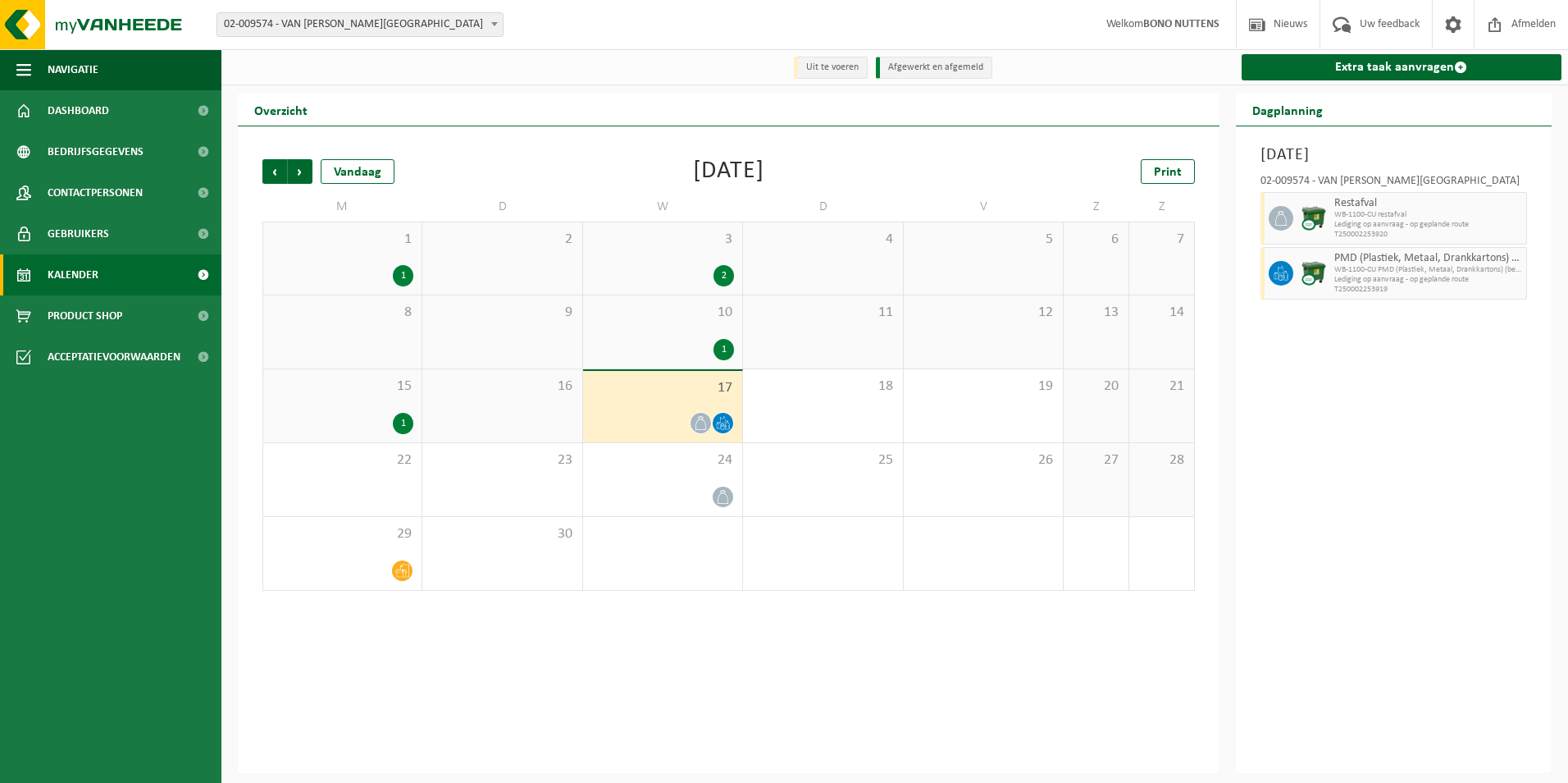
click at [1297, 260] on div "PMD (Plastiek, Metaal, Drankkartons) (bedrijven) WB-1100-CU PMD (Plastiek, Meta…" at bounding box center [1394, 273] width 268 height 53
click at [1401, 182] on div "02-009574 - VAN [PERSON_NAME][GEOGRAPHIC_DATA]" at bounding box center [1394, 183] width 268 height 16
drag, startPoint x: 1401, startPoint y: 182, endPoint x: 1358, endPoint y: 174, distance: 43.7
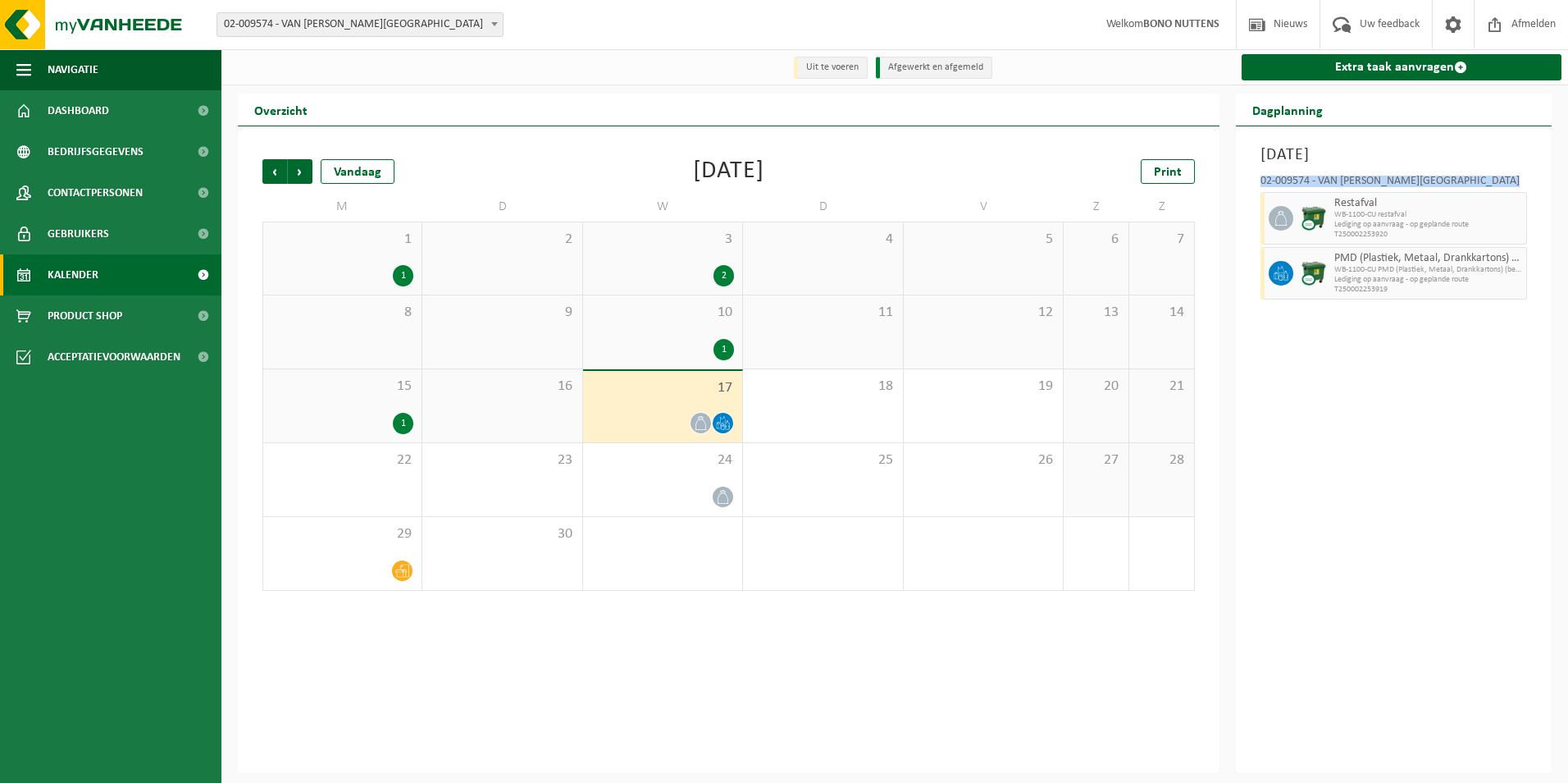
click at [1358, 174] on div "02-009574 - VAN MOSSEL VEREENOOGHE TORHOUT - TORHOUT Restafval WB-1100-CU resta…" at bounding box center [1394, 234] width 284 height 134
click at [656, 328] on div "10 1" at bounding box center [663, 332] width 159 height 73
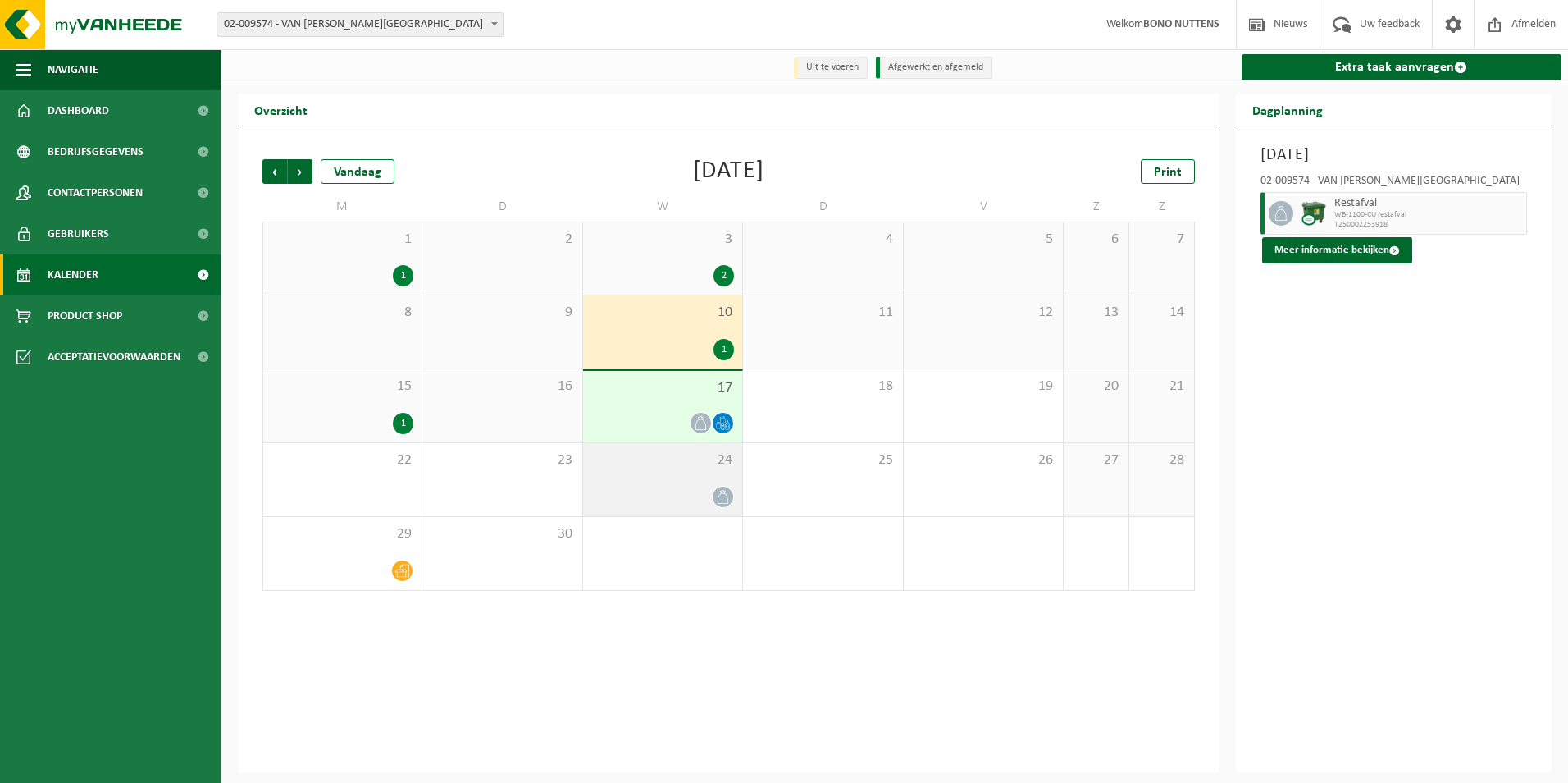
click at [652, 447] on div "24" at bounding box center [663, 480] width 159 height 73
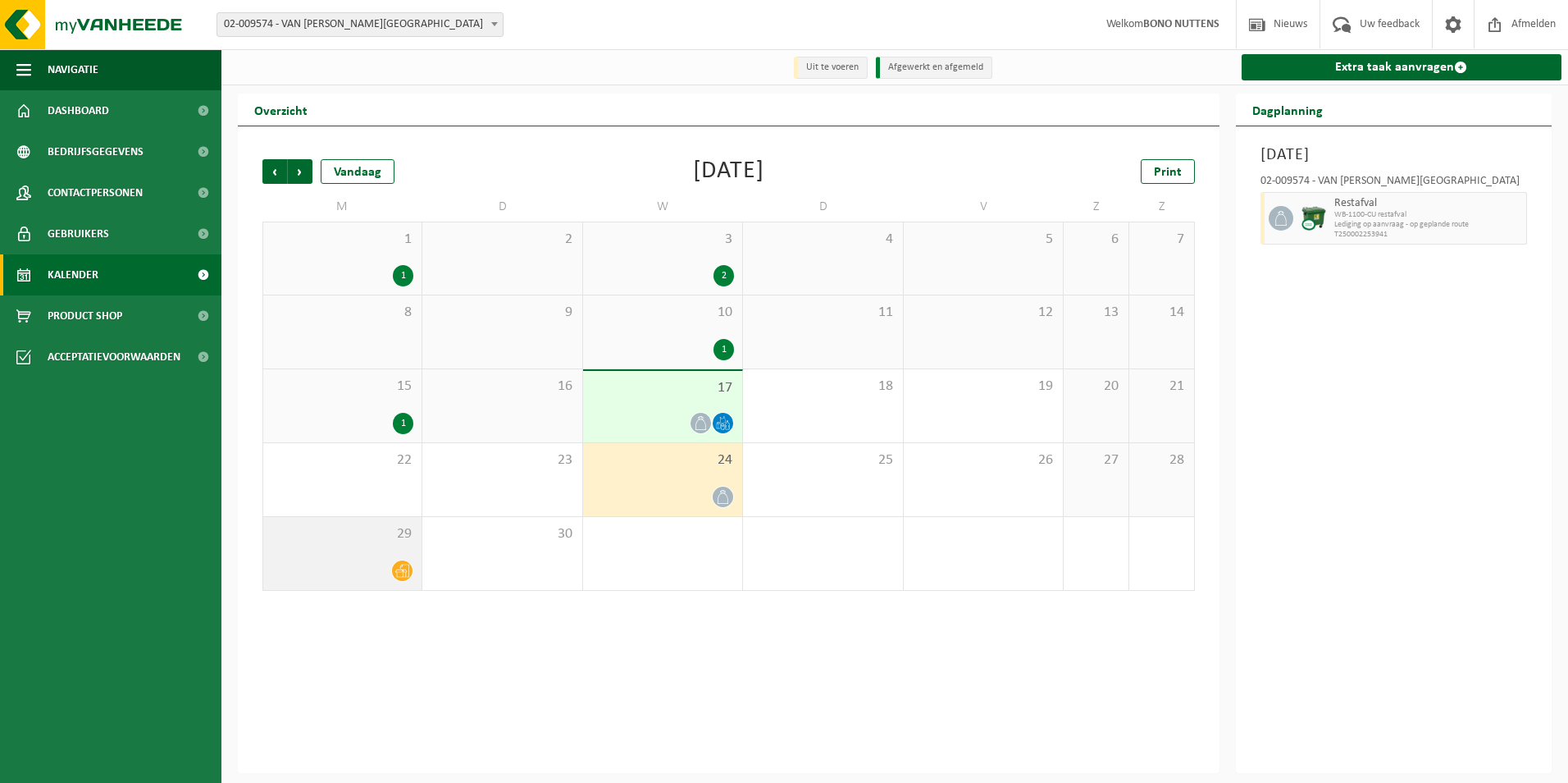
click at [407, 545] on div "29" at bounding box center [342, 554] width 158 height 73
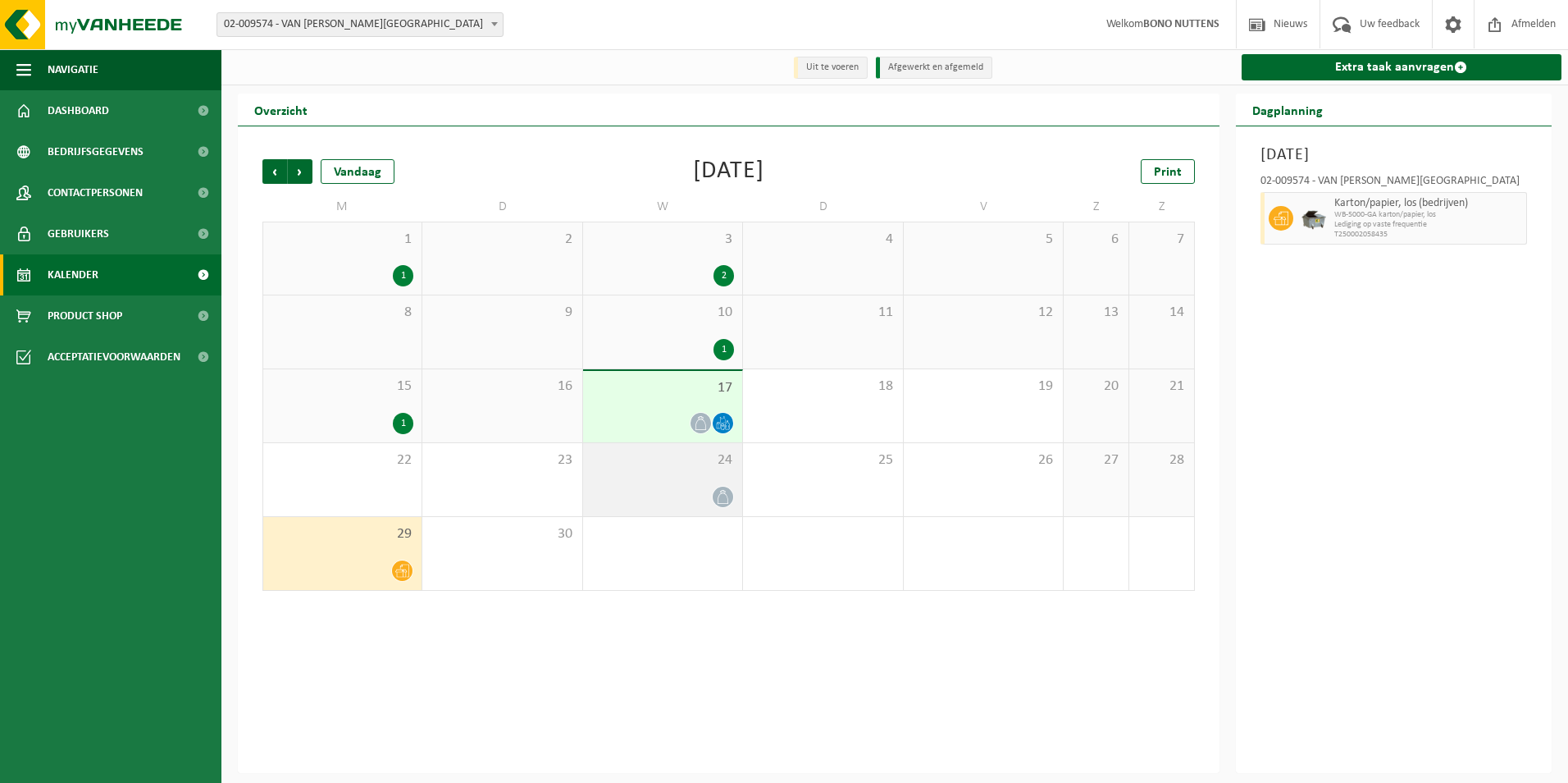
click at [683, 494] on div at bounding box center [662, 496] width 143 height 22
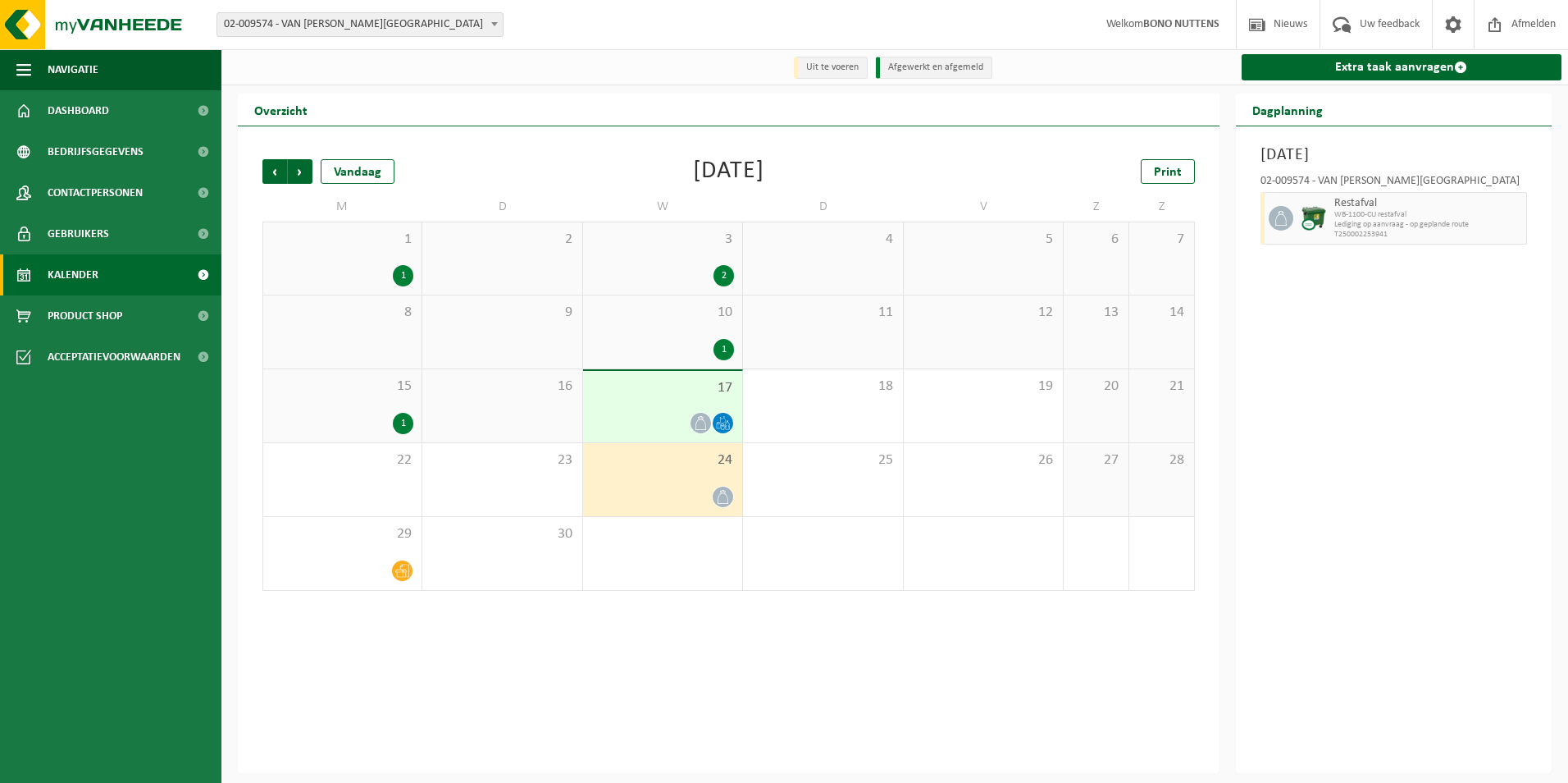
click at [715, 385] on span "17" at bounding box center [662, 388] width 143 height 18
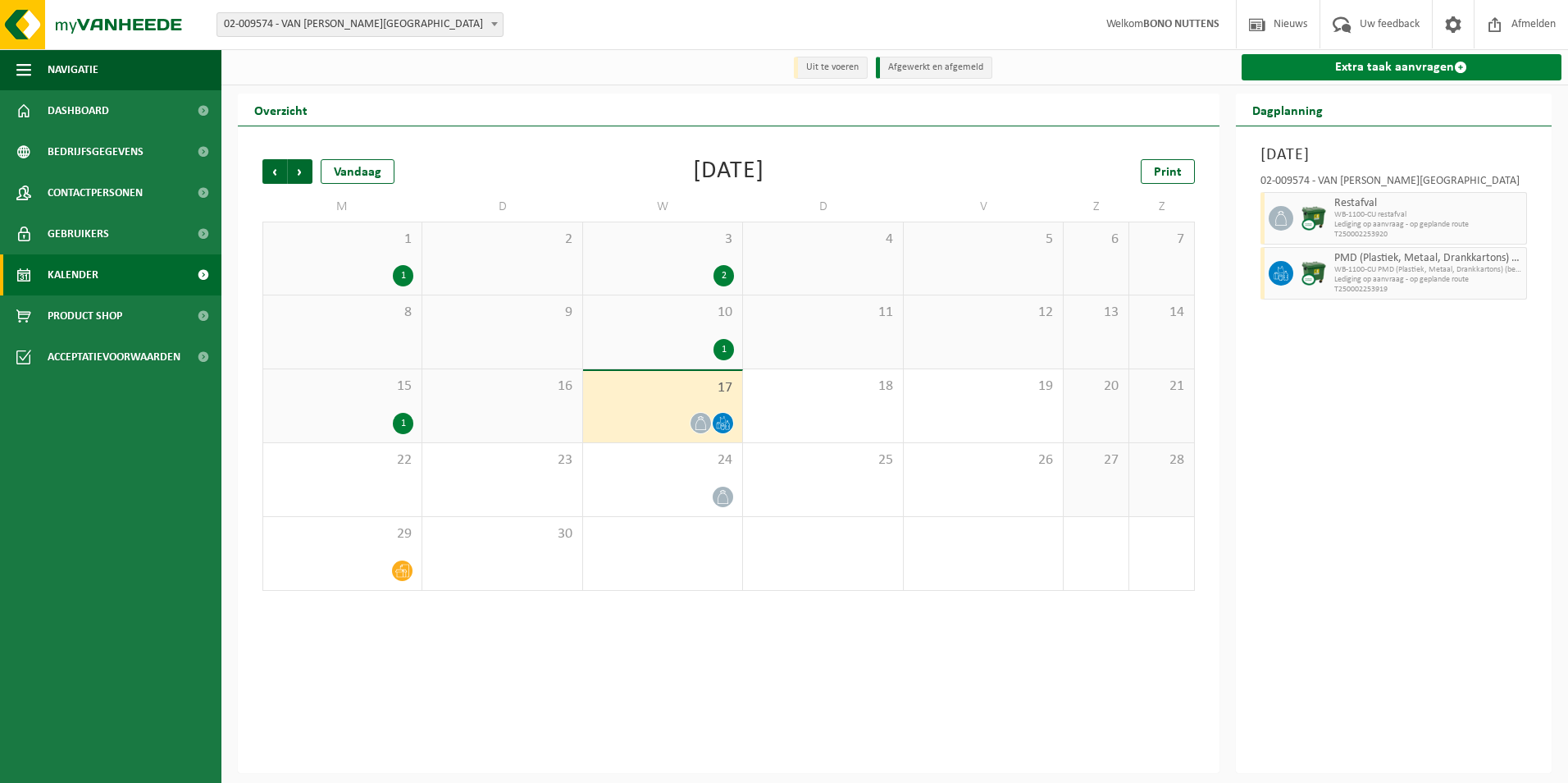
click at [1360, 66] on link "Extra taak aanvragen" at bounding box center [1402, 66] width 321 height 26
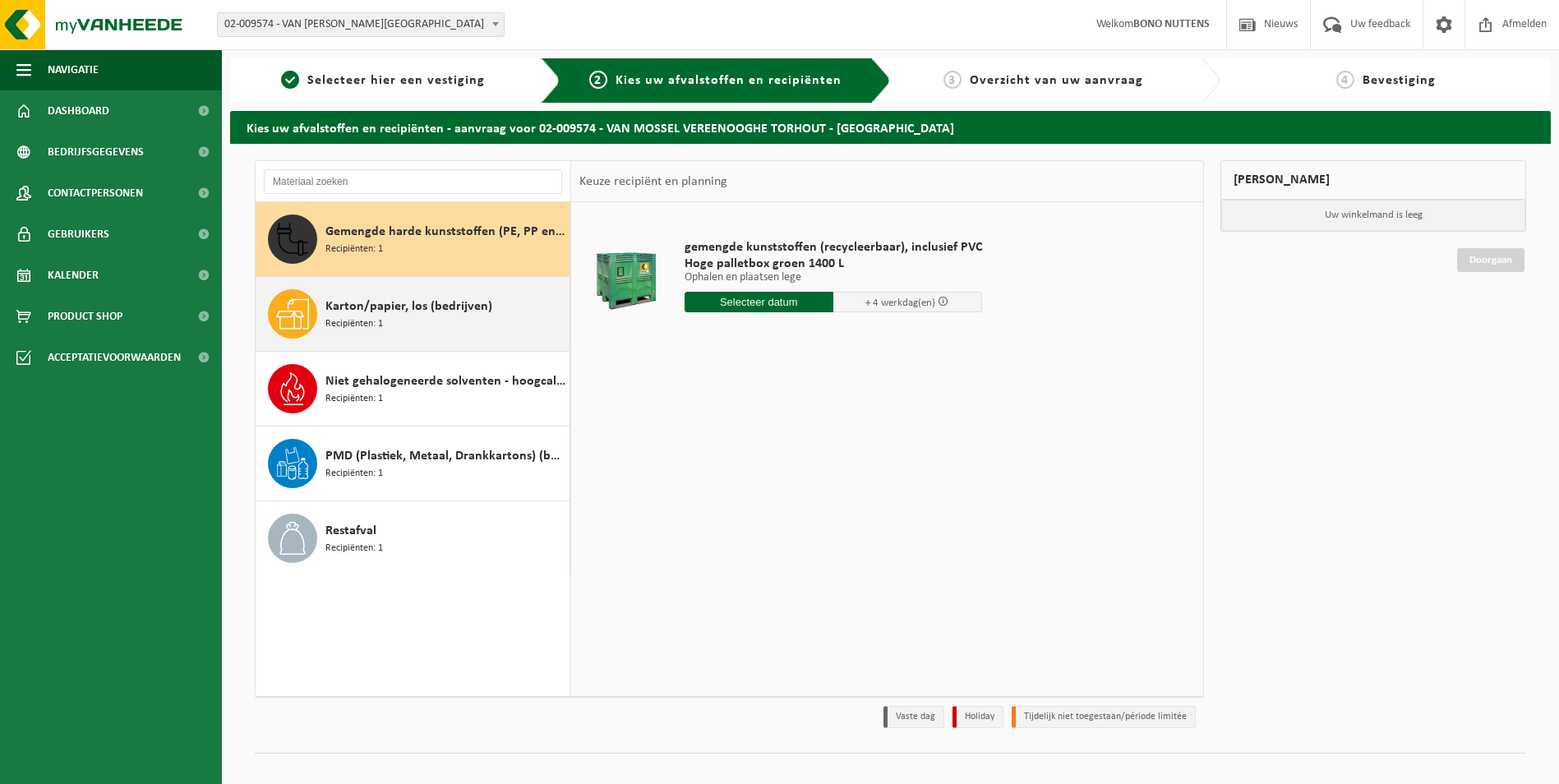
click at [406, 322] on div "Karton/papier, los (bedrijven) Recipiënten: 1" at bounding box center [446, 313] width 240 height 49
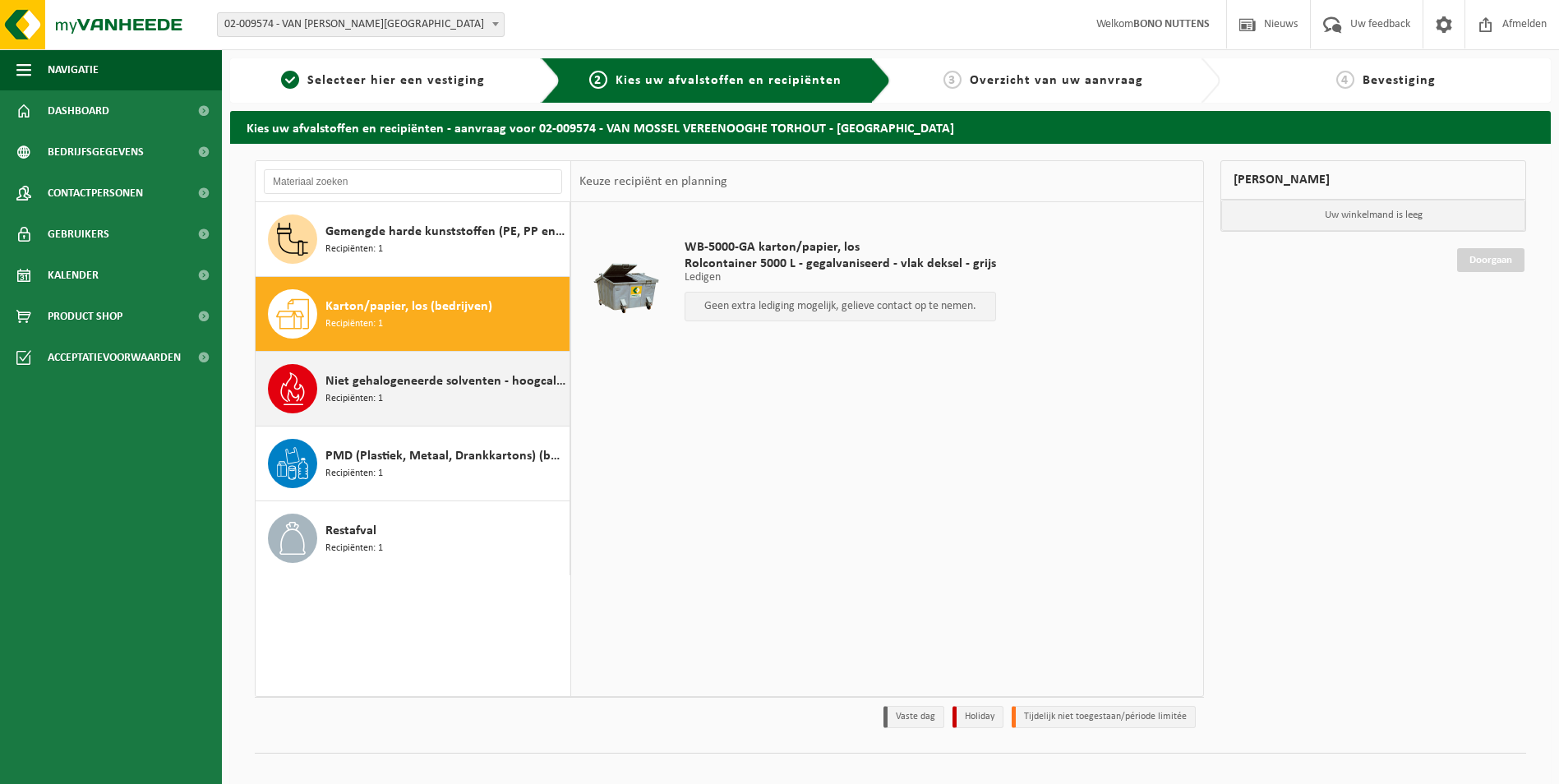
click at [475, 377] on span "Niet gehalogeneerde solventen - hoogcalorisch in 200lt-vat" at bounding box center [446, 380] width 240 height 20
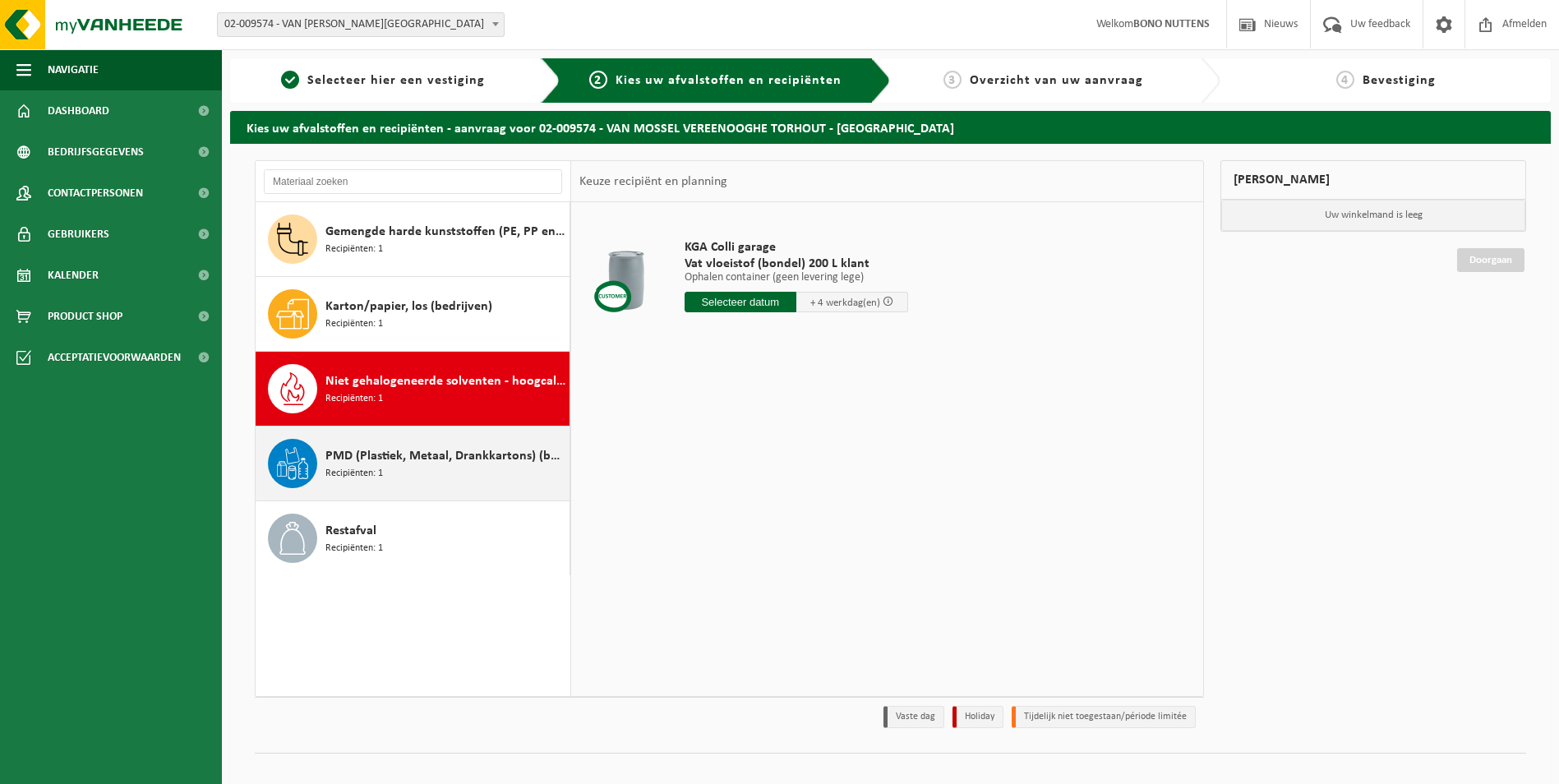
click at [394, 439] on div "PMD (Plastiek, Metaal, Drankkartons) (bedrijven) Recipiënten: 1" at bounding box center [446, 462] width 240 height 49
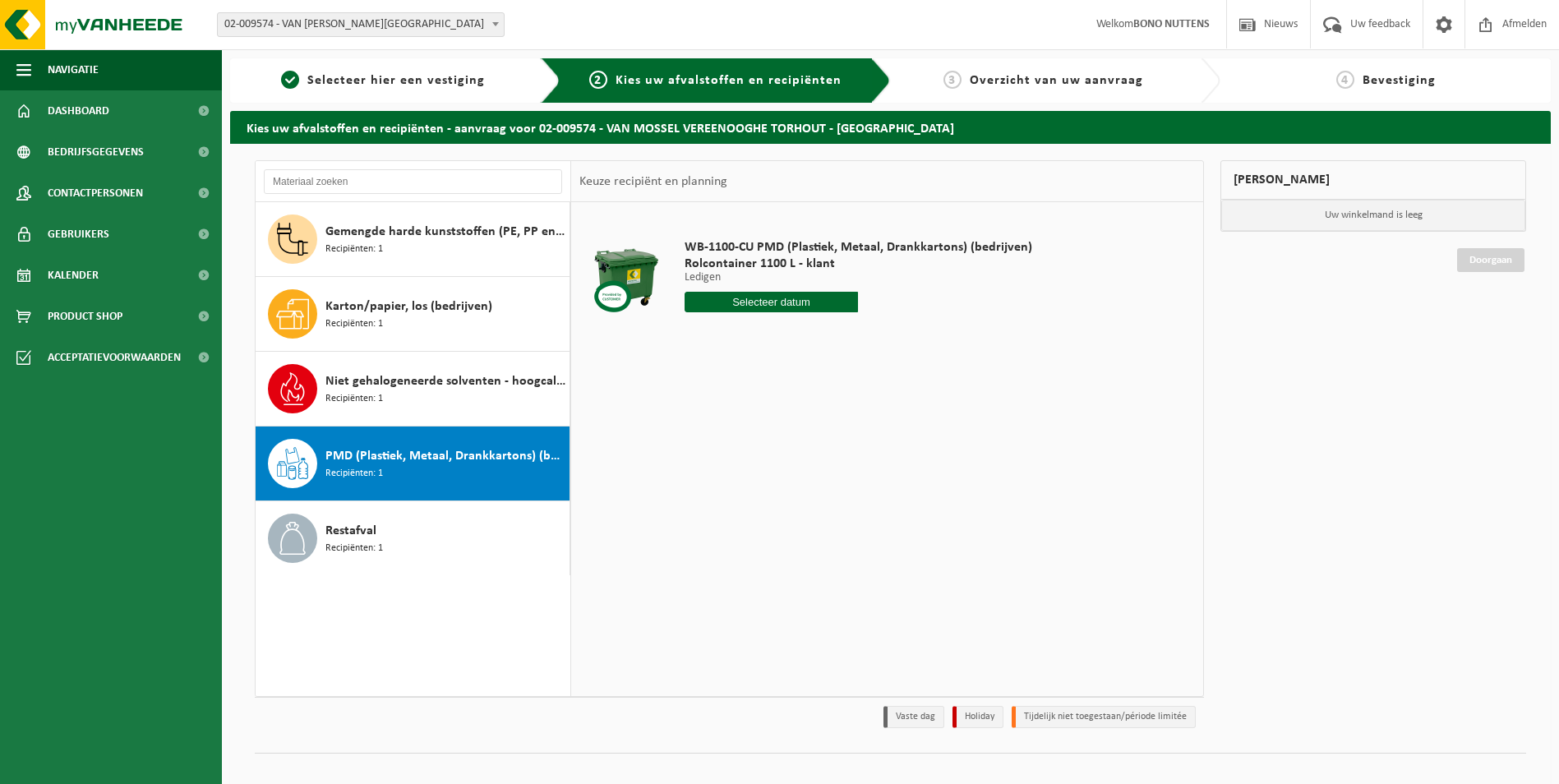
click at [780, 286] on div "WB-1100-CU PMD (Plastiek, Metaal, Drankkartons) (bedrijven) Rolcontainer 1100 L…" at bounding box center [858, 280] width 364 height 114
click at [786, 302] on input "text" at bounding box center [771, 301] width 174 height 20
click at [872, 336] on icon at bounding box center [870, 338] width 26 height 26
click at [752, 442] on div "12" at bounding box center [757, 447] width 29 height 26
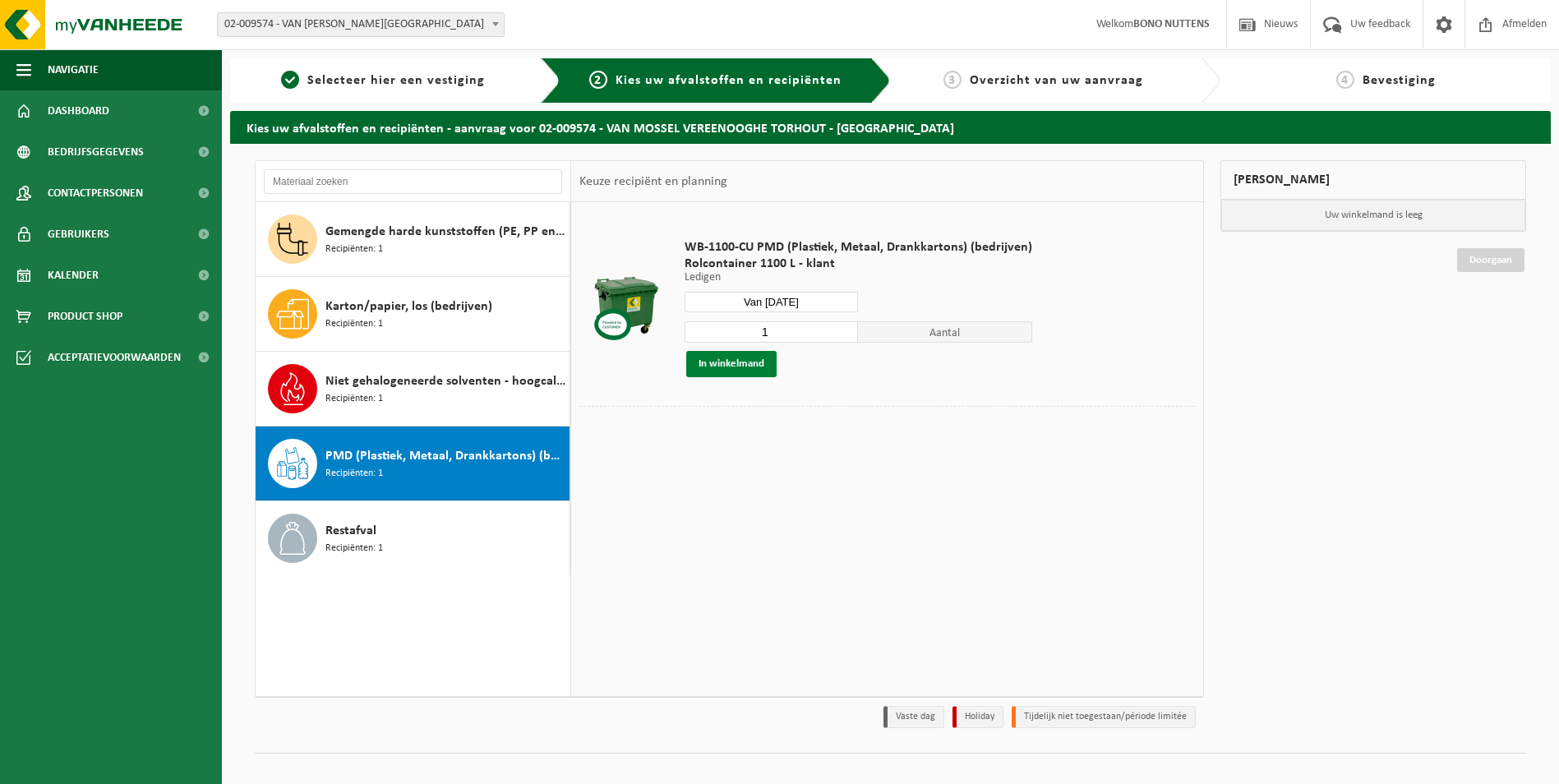
click at [761, 362] on button "In winkelmand" at bounding box center [731, 363] width 90 height 26
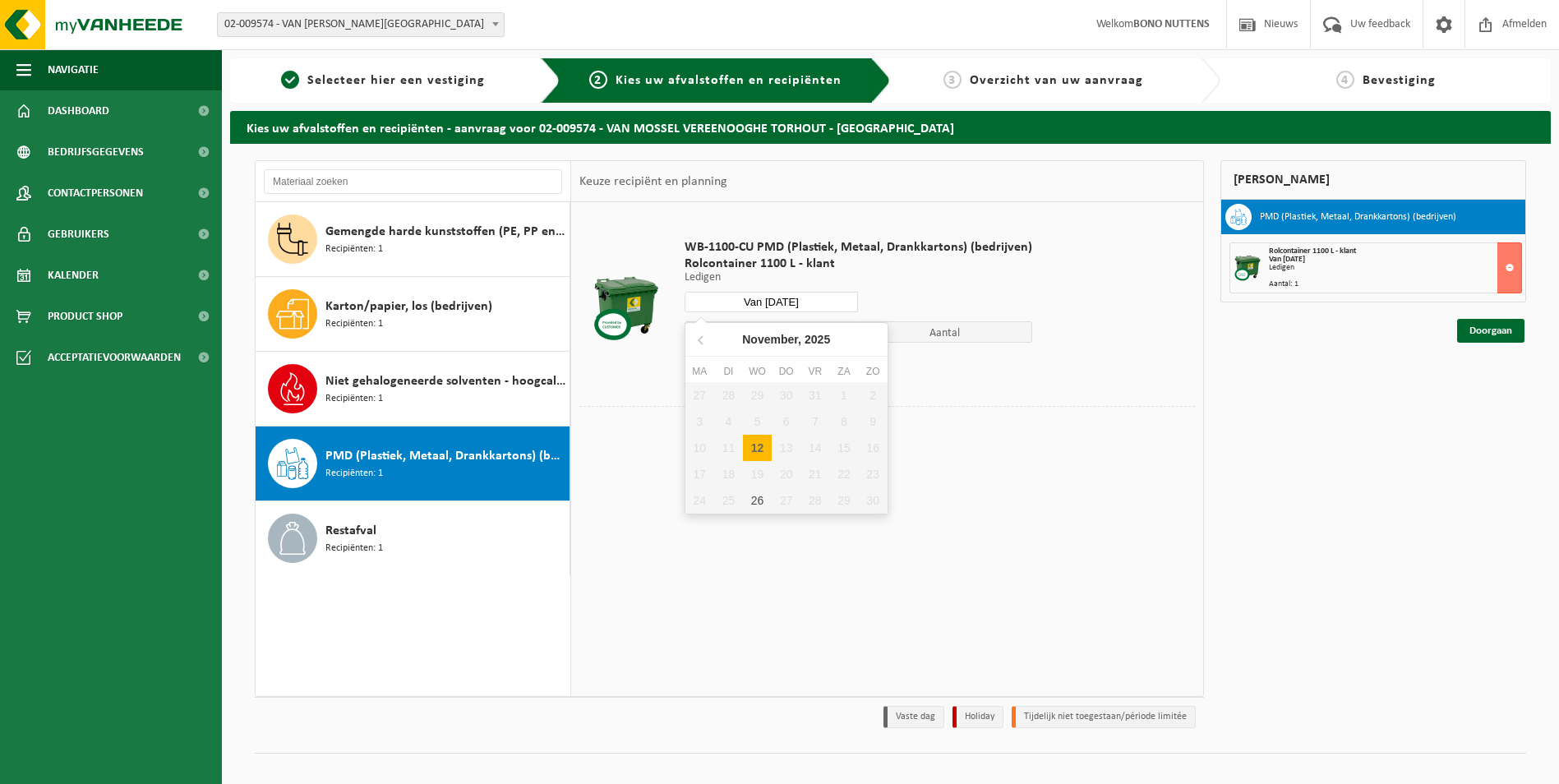
click at [801, 302] on input "Van [DATE]" at bounding box center [771, 301] width 174 height 20
click at [755, 501] on div "26" at bounding box center [757, 500] width 29 height 26
click at [740, 356] on button "In winkelmand" at bounding box center [731, 363] width 90 height 26
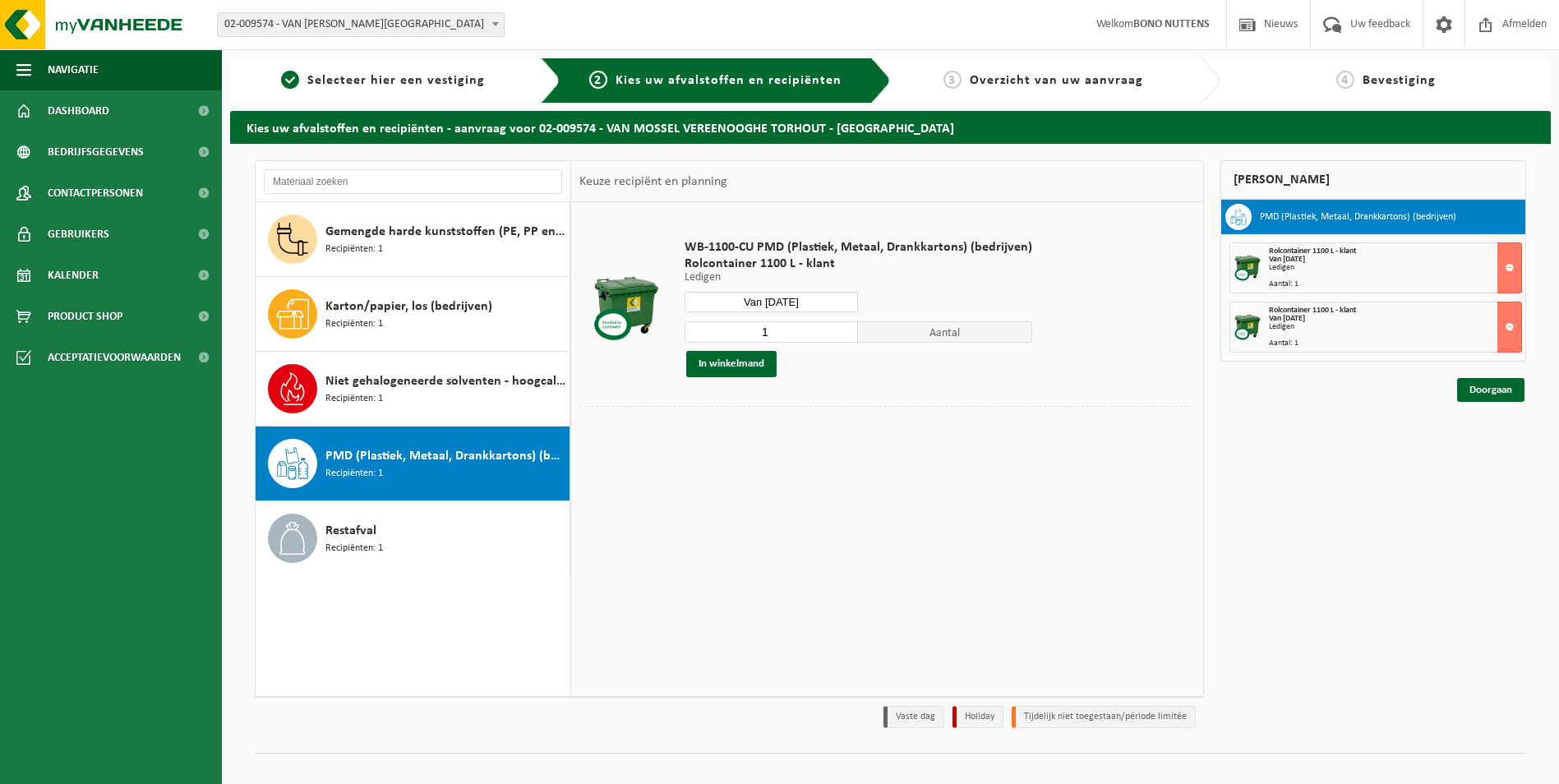
click at [804, 303] on input "Van [DATE]" at bounding box center [771, 301] width 174 height 20
click at [704, 337] on icon at bounding box center [701, 338] width 26 height 26
click at [761, 501] on div "29" at bounding box center [757, 500] width 29 height 26
type input "Van [DATE]"
click at [744, 357] on button "In winkelmand" at bounding box center [731, 363] width 90 height 26
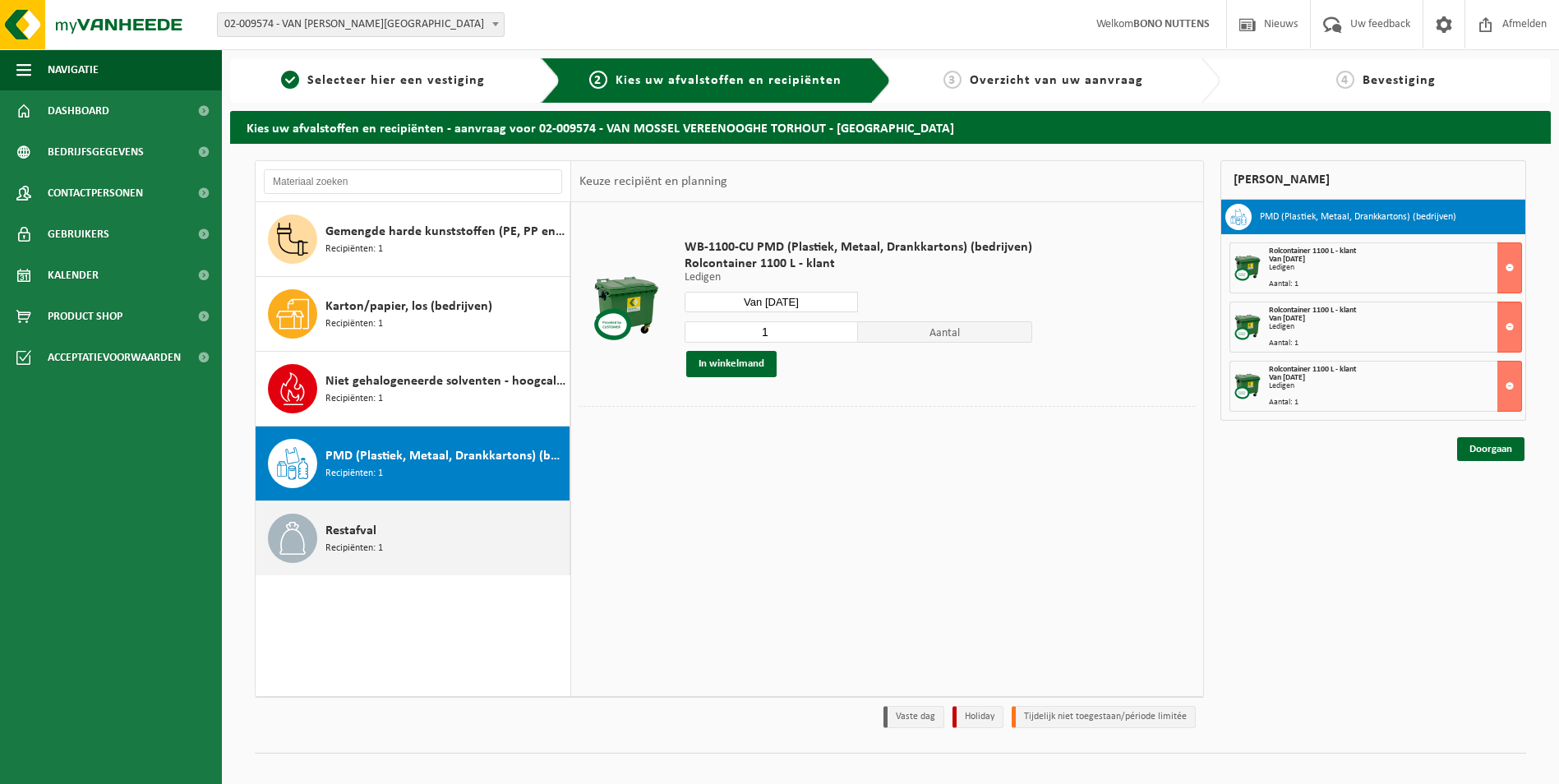
click at [362, 542] on span "Recipiënten: 1" at bounding box center [355, 548] width 58 height 15
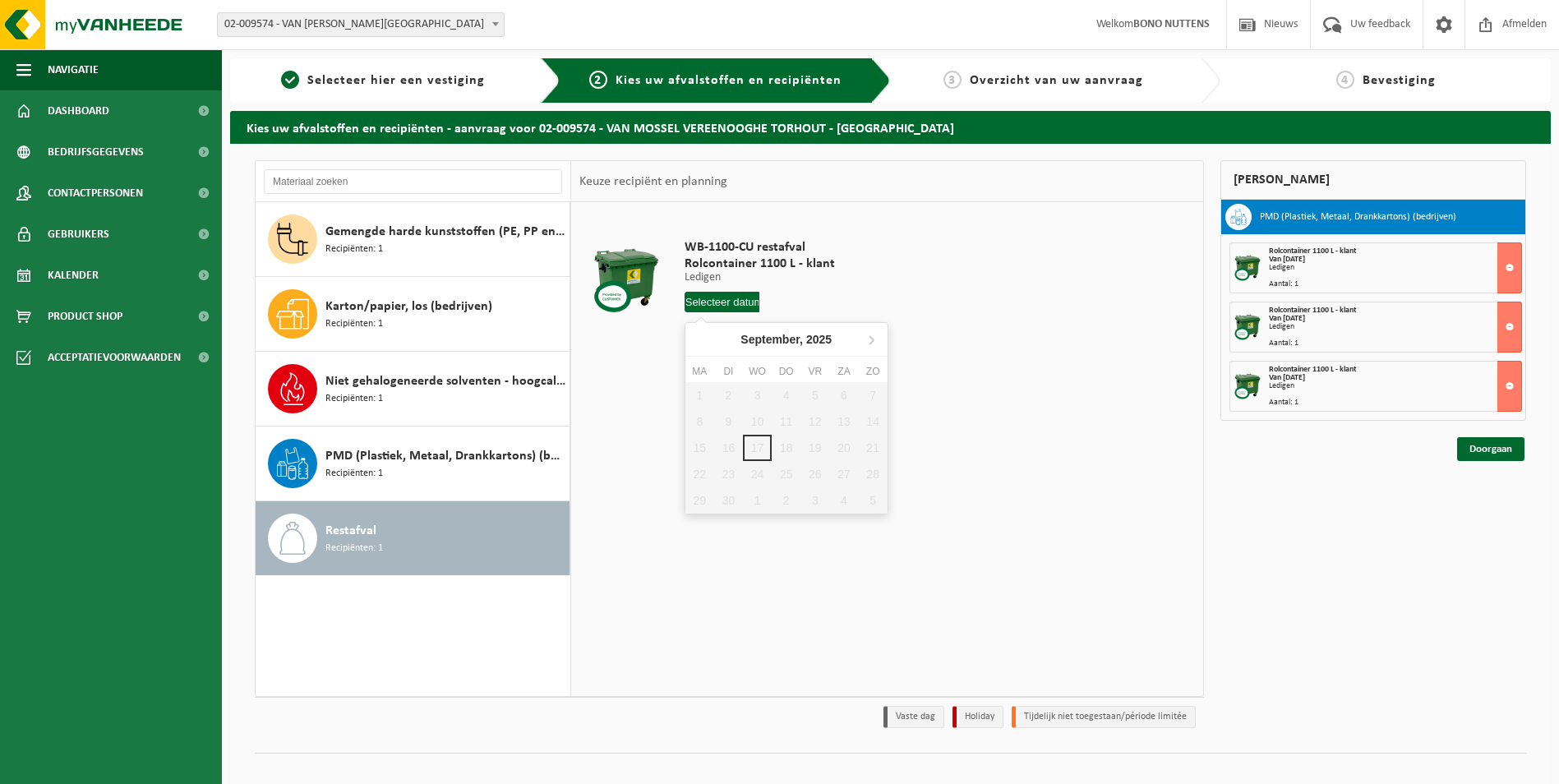
click at [735, 298] on input "text" at bounding box center [722, 301] width 76 height 20
click at [869, 340] on icon at bounding box center [870, 338] width 26 height 26
click at [757, 467] on div "22" at bounding box center [757, 474] width 29 height 26
type input "Van [DATE]"
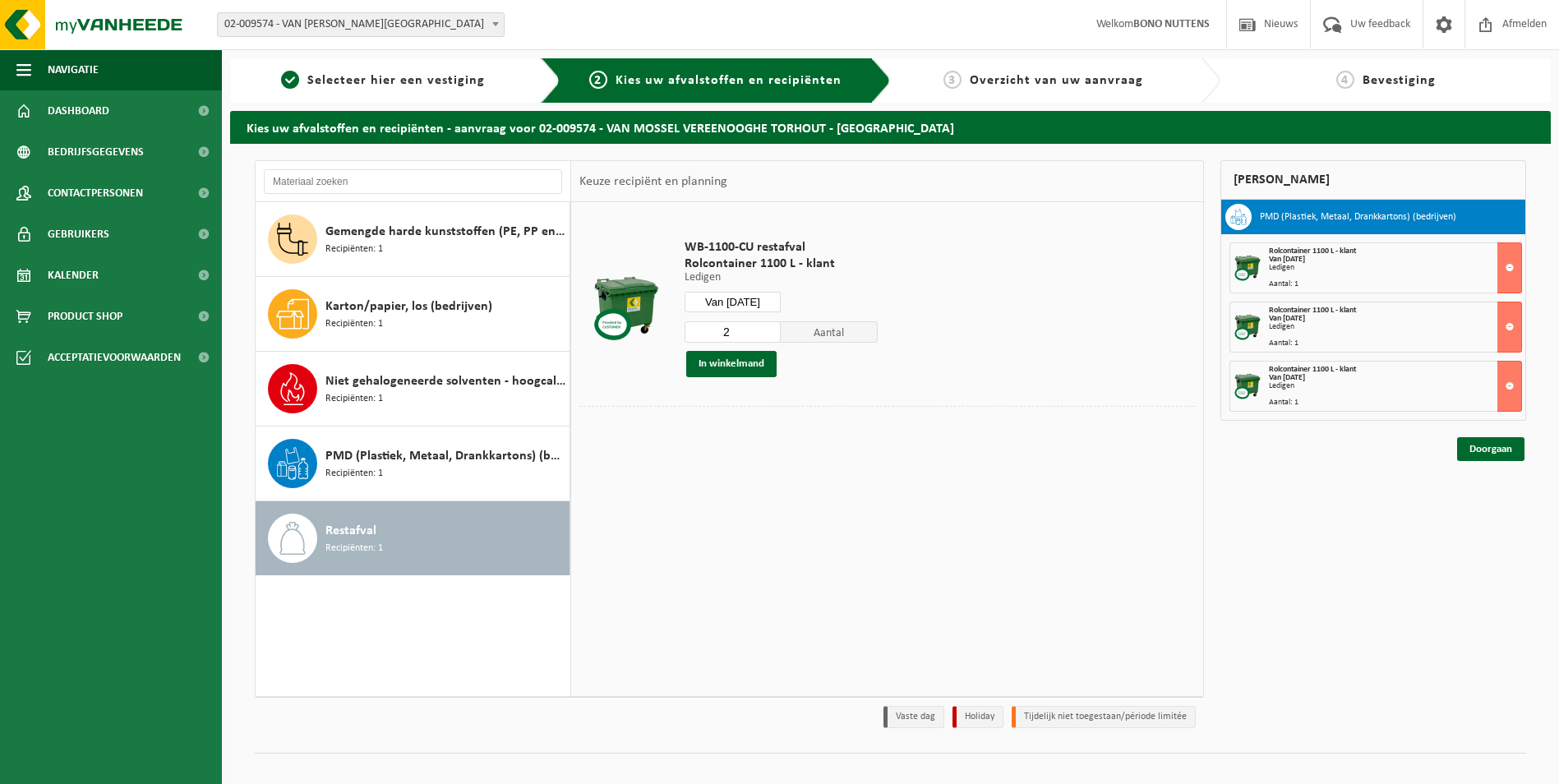
drag, startPoint x: 739, startPoint y: 361, endPoint x: 823, endPoint y: 383, distance: 86.8
click at [868, 414] on tbody "WB-1100-CU restafval Rolcontainer 1100 L - klant Ledigen Ledigen Ledigen Van 20…" at bounding box center [887, 329] width 615 height 237
type input "1"
click at [767, 334] on input "1" at bounding box center [732, 331] width 97 height 21
click at [744, 360] on button "In winkelmand" at bounding box center [731, 363] width 90 height 26
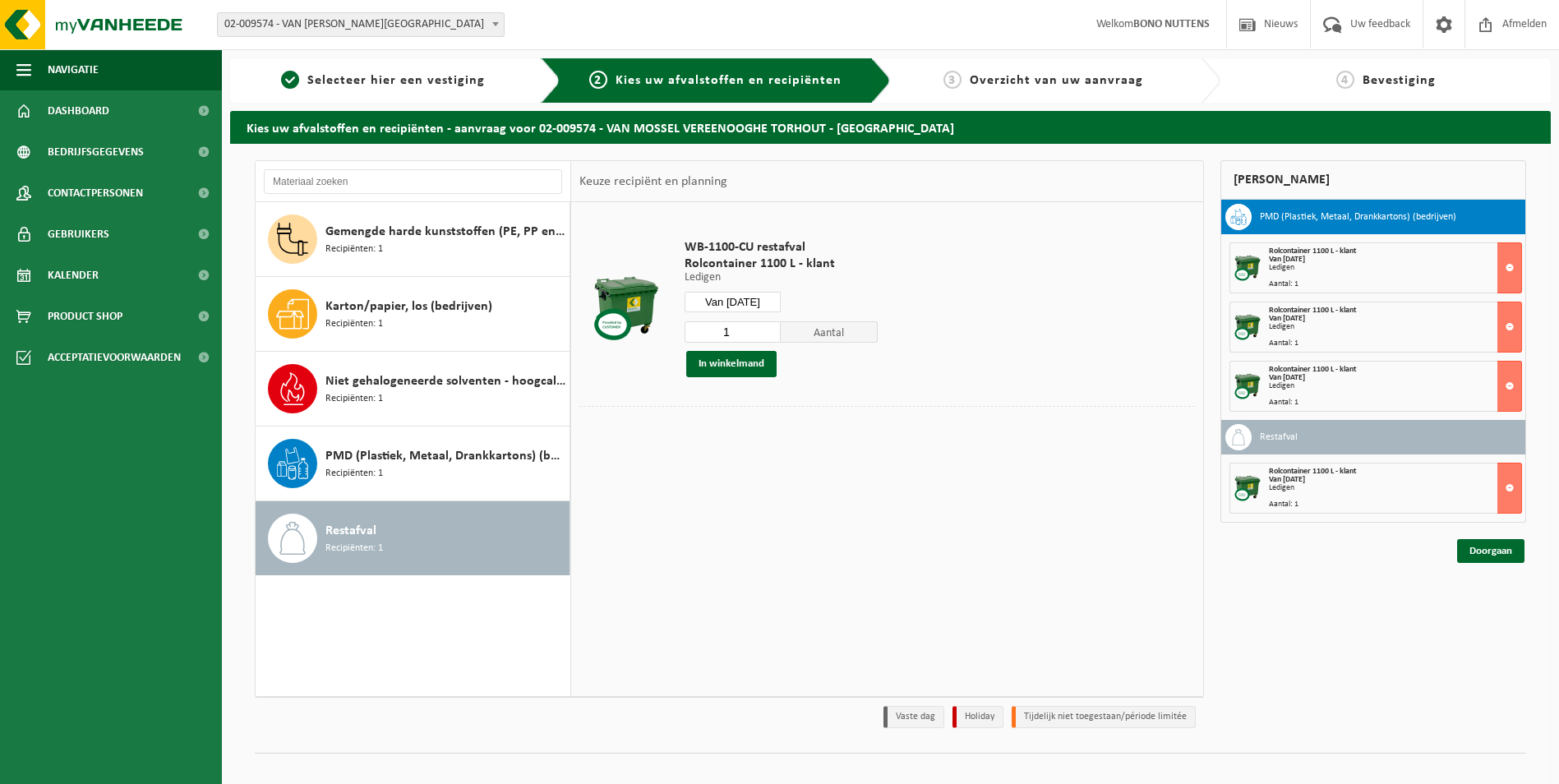
click at [735, 301] on input "Van 2025-10-22" at bounding box center [732, 301] width 97 height 20
click at [874, 339] on icon at bounding box center [871, 340] width 4 height 9
click at [756, 418] on div "5" at bounding box center [757, 421] width 29 height 26
click at [753, 365] on button "In winkelmand" at bounding box center [731, 363] width 90 height 26
click at [750, 302] on input "Van 2025-11-05" at bounding box center [732, 301] width 97 height 20
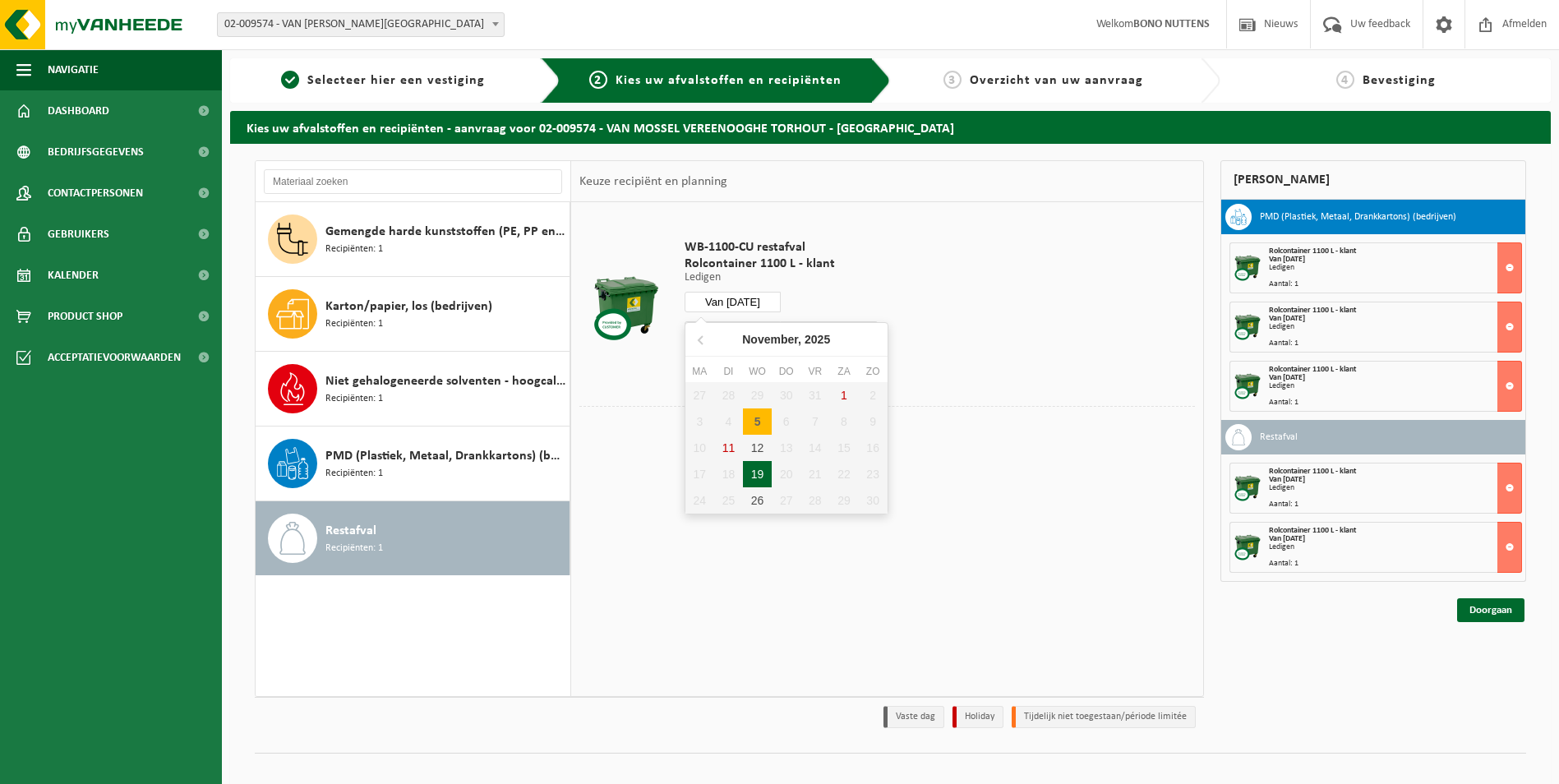
click at [765, 465] on div "19" at bounding box center [757, 474] width 29 height 26
type input "Van 2025-11-19"
click at [752, 365] on button "In winkelmand" at bounding box center [731, 363] width 90 height 26
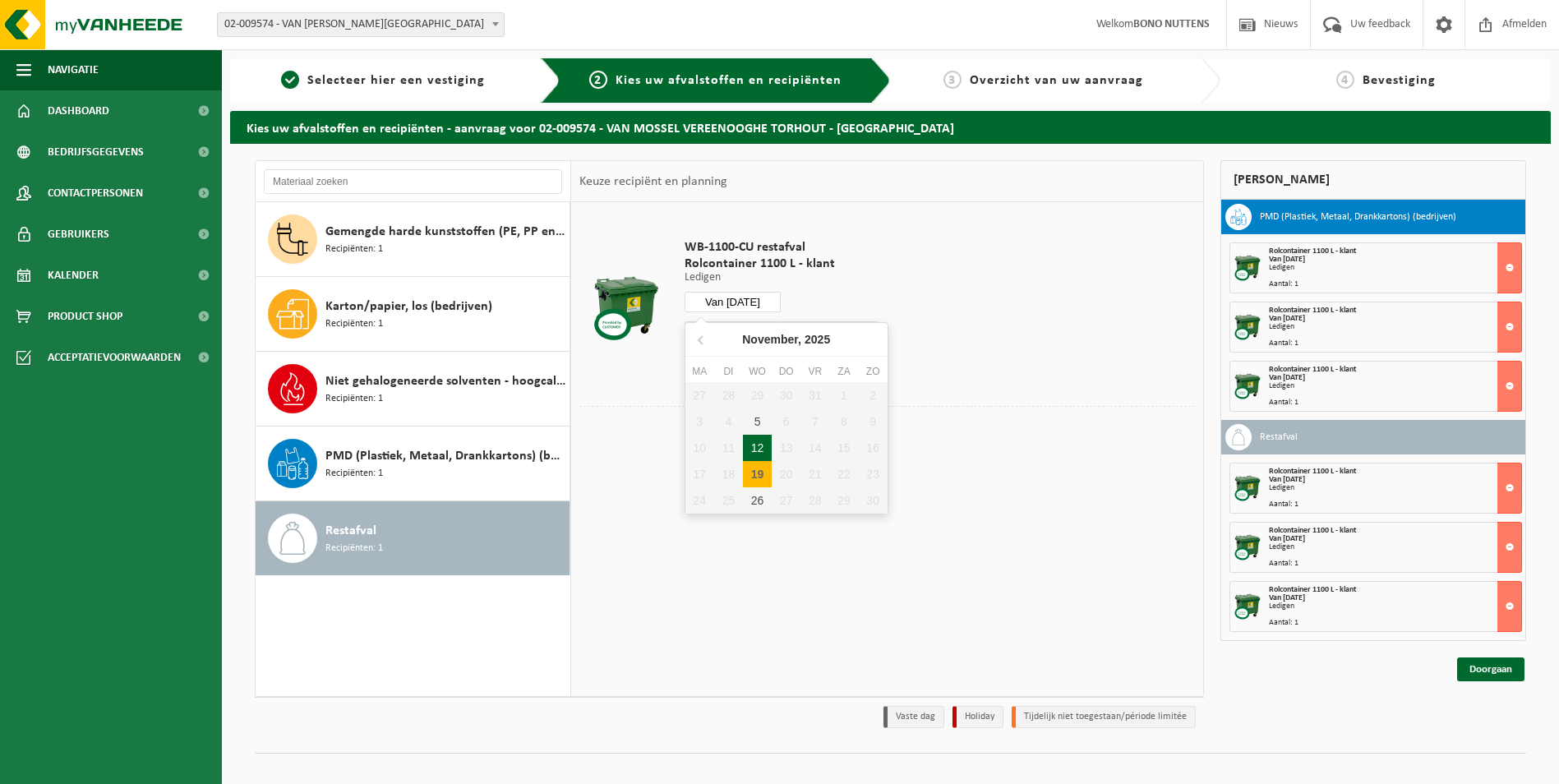
click at [750, 303] on input "Van 2025-11-19" at bounding box center [732, 301] width 97 height 20
click at [1506, 673] on link "Doorgaan" at bounding box center [1491, 669] width 67 height 24
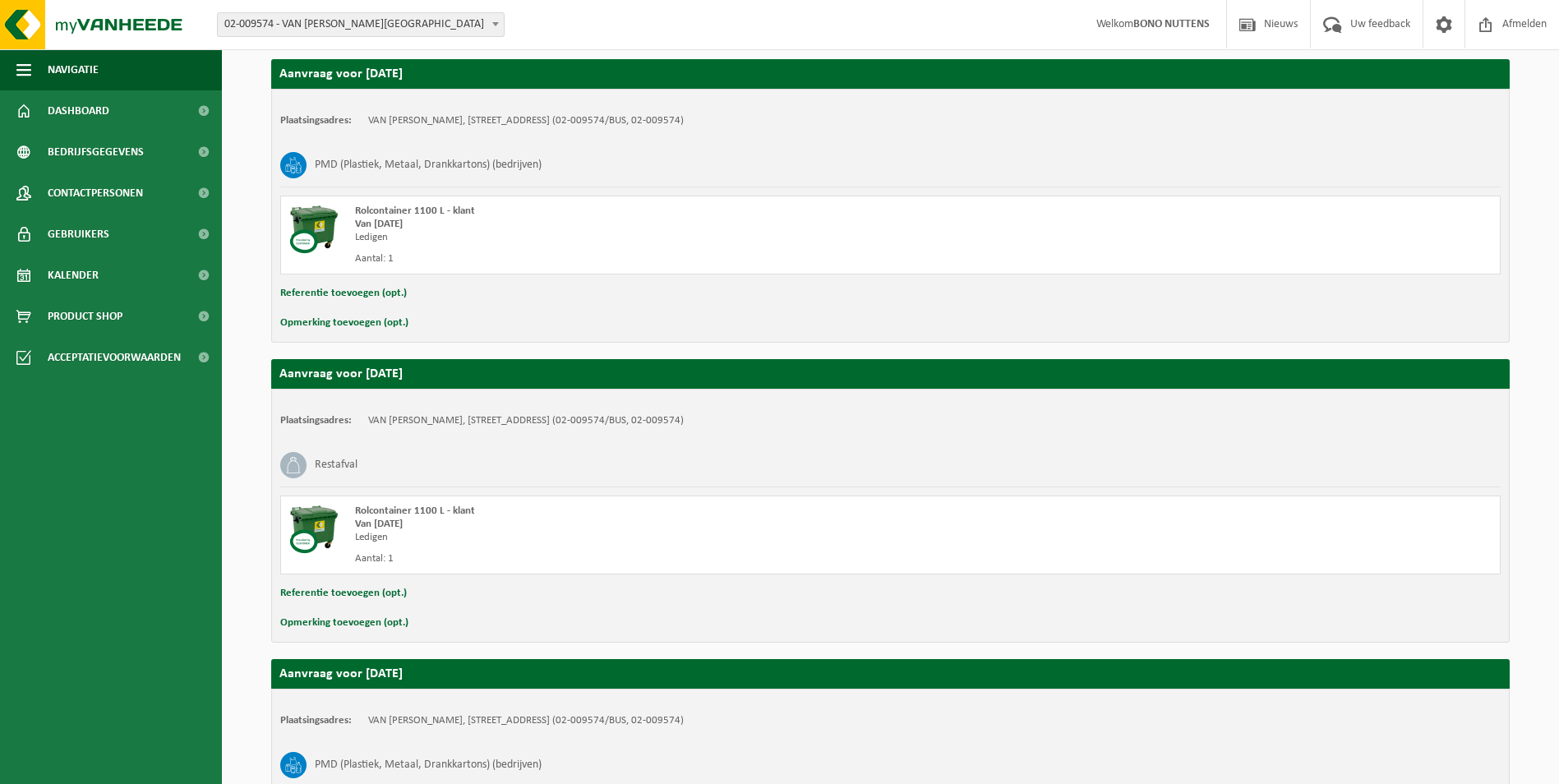
scroll to position [1420, 0]
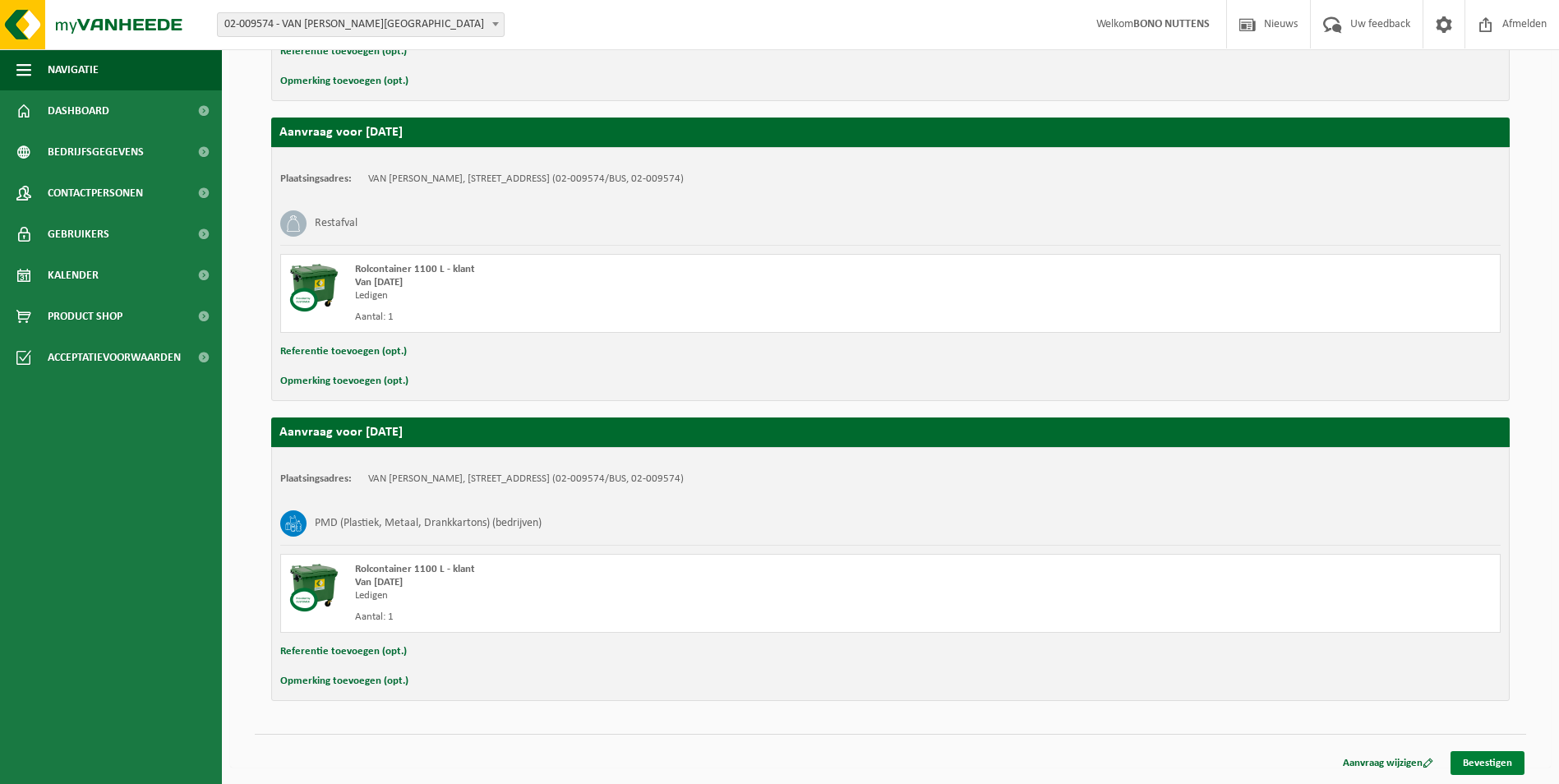
click at [1484, 761] on link "Bevestigen" at bounding box center [1487, 762] width 74 height 24
